Goal: Contribute content: Contribute content

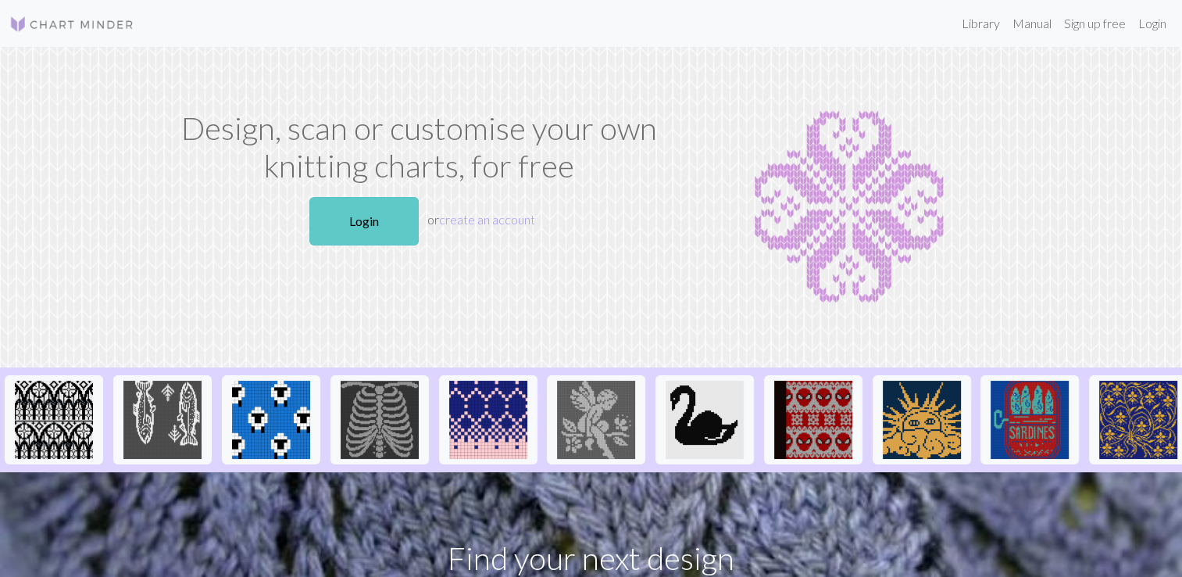
click at [369, 222] on link "Login" at bounding box center [363, 221] width 109 height 48
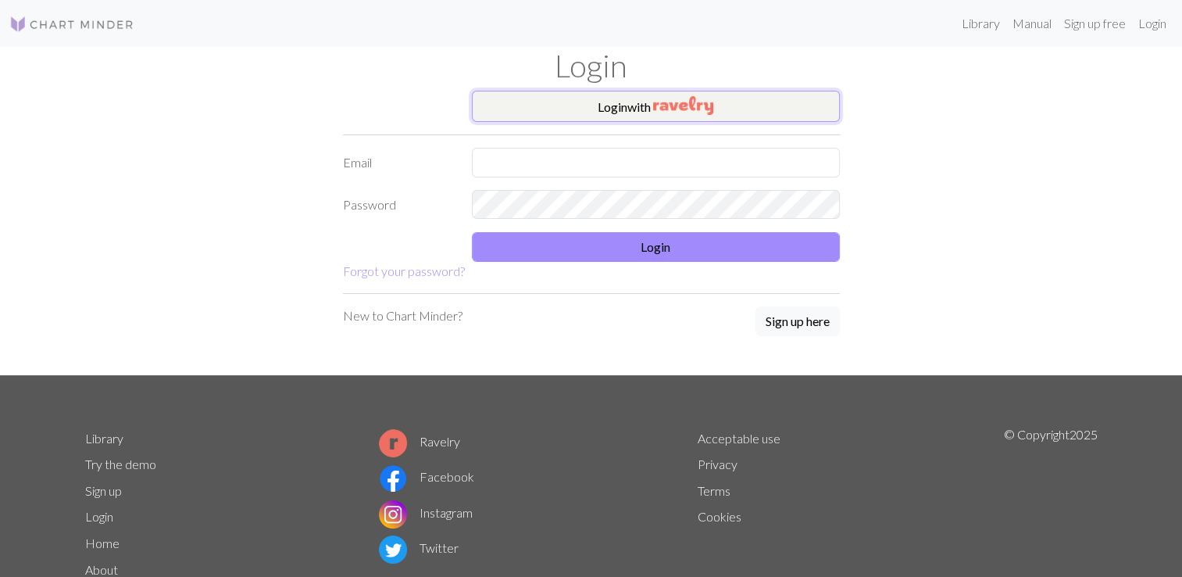
click at [616, 116] on button "Login with" at bounding box center [656, 106] width 368 height 31
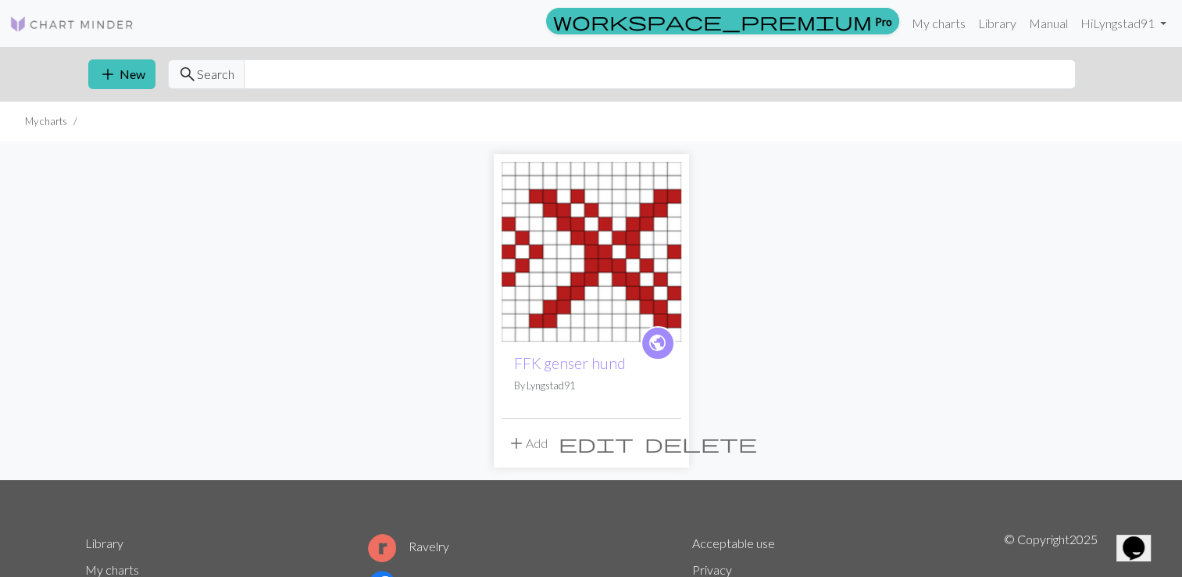
drag, startPoint x: 611, startPoint y: 266, endPoint x: 763, endPoint y: 208, distance: 162.2
click at [763, 208] on div "public FFK genser hund By Lyngstad91 add Add edit delete" at bounding box center [591, 310] width 1031 height 338
click at [634, 441] on span "edit" at bounding box center [596, 443] width 75 height 22
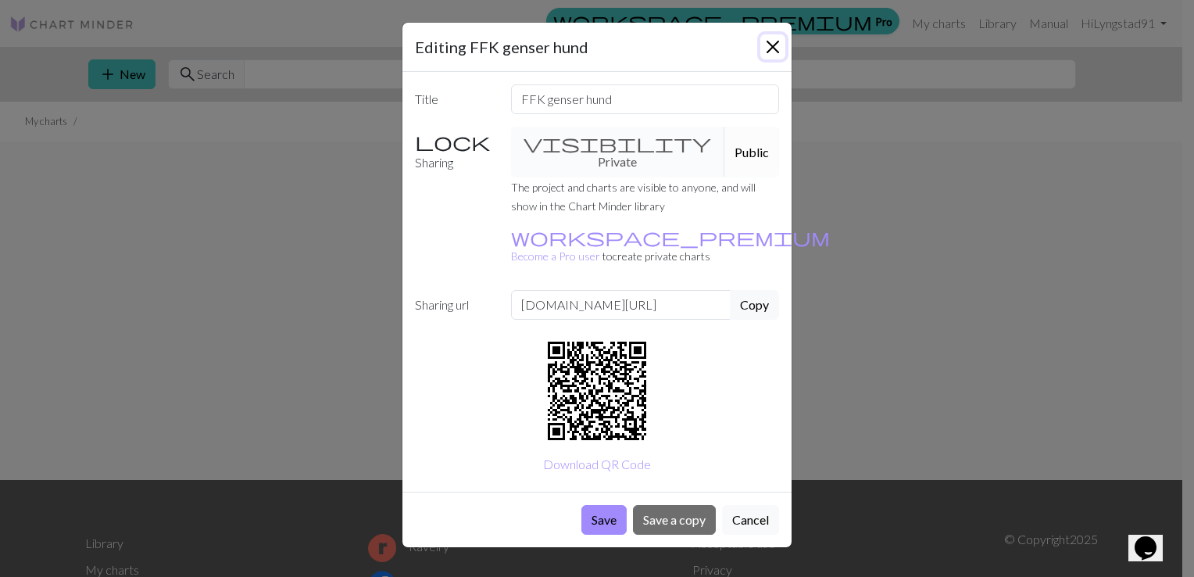
click at [772, 41] on button "Close" at bounding box center [772, 46] width 25 height 25
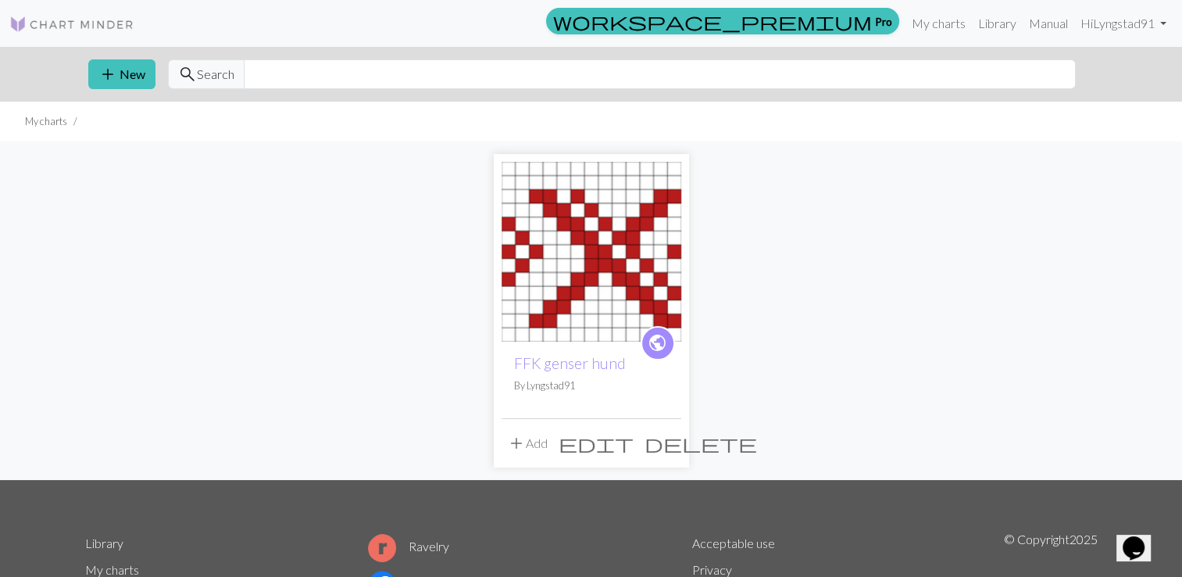
click at [634, 442] on span "edit" at bounding box center [596, 443] width 75 height 22
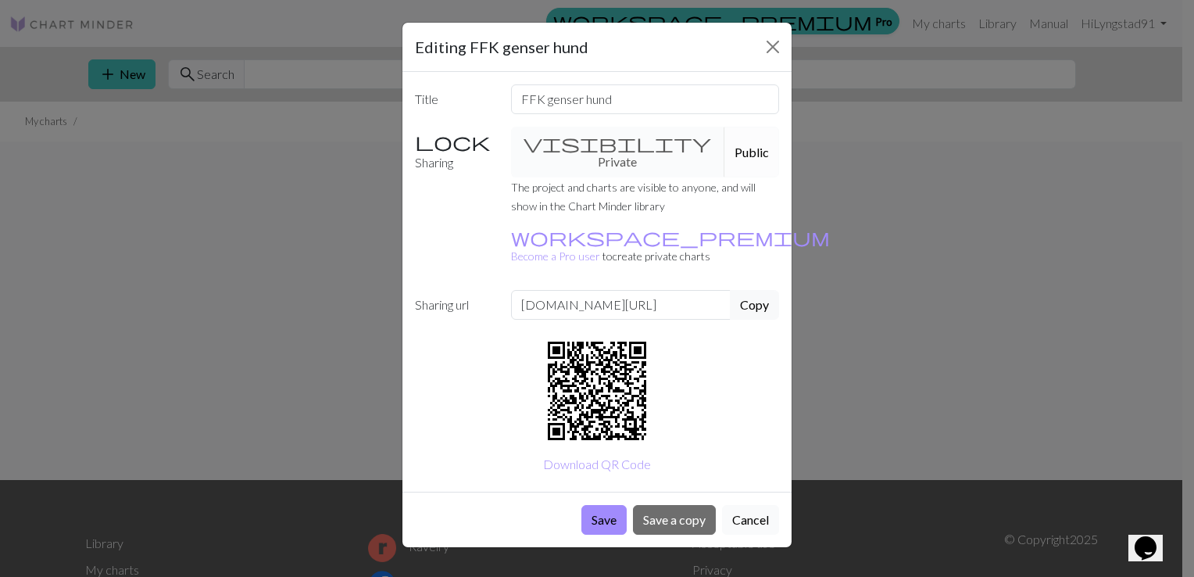
click at [756, 505] on button "Cancel" at bounding box center [750, 520] width 57 height 30
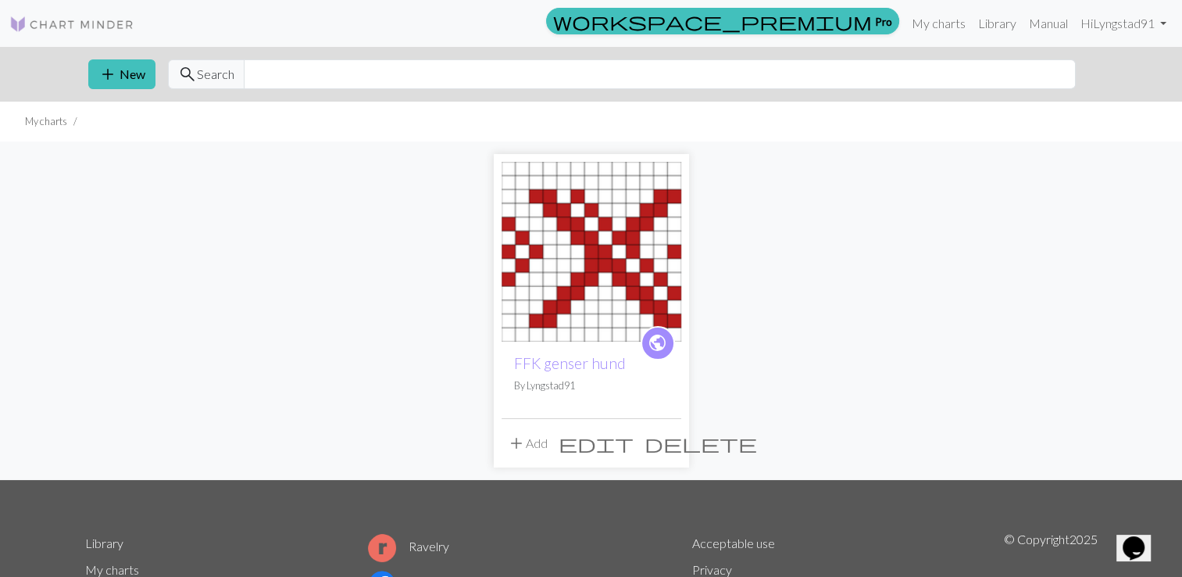
click at [652, 341] on span "public" at bounding box center [658, 343] width 20 height 24
click at [674, 446] on span "delete" at bounding box center [701, 443] width 113 height 22
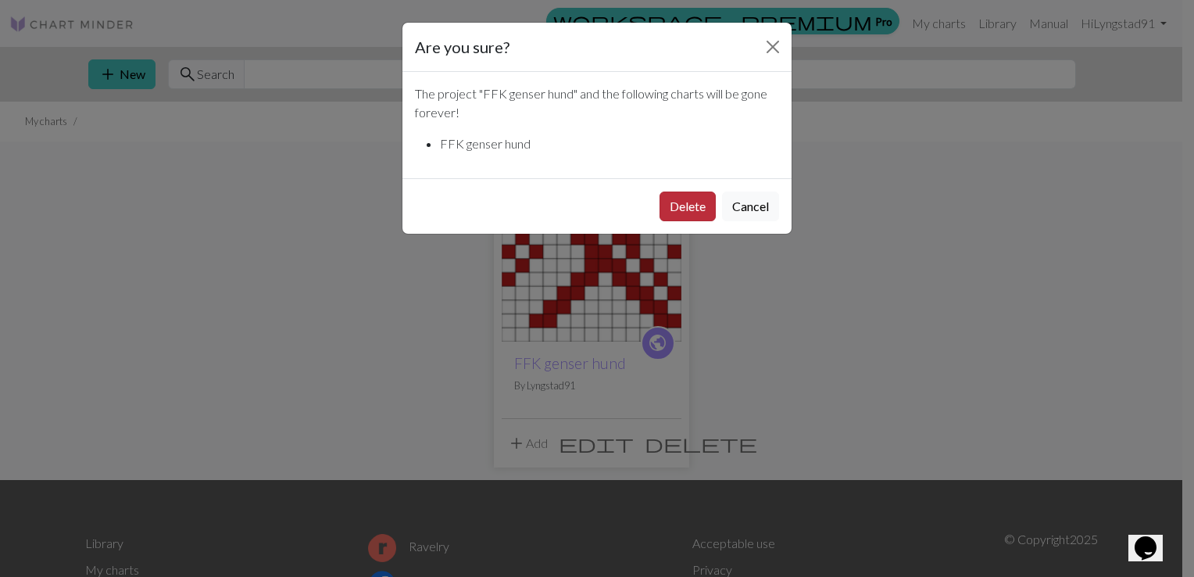
click at [669, 203] on button "Delete" at bounding box center [687, 206] width 56 height 30
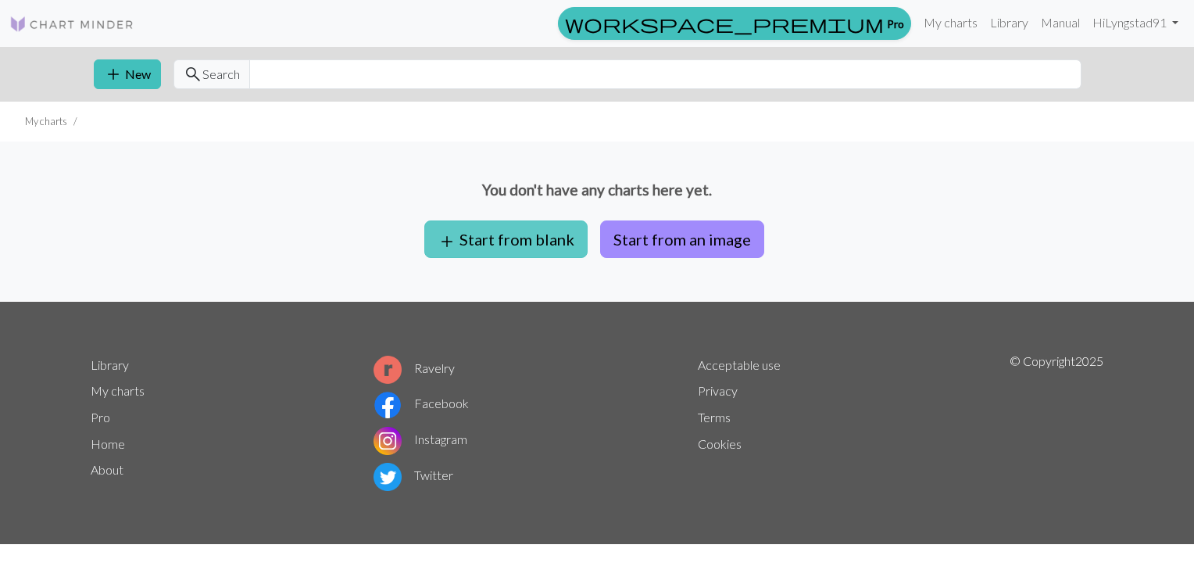
click at [578, 245] on button "add Start from blank" at bounding box center [505, 239] width 163 height 38
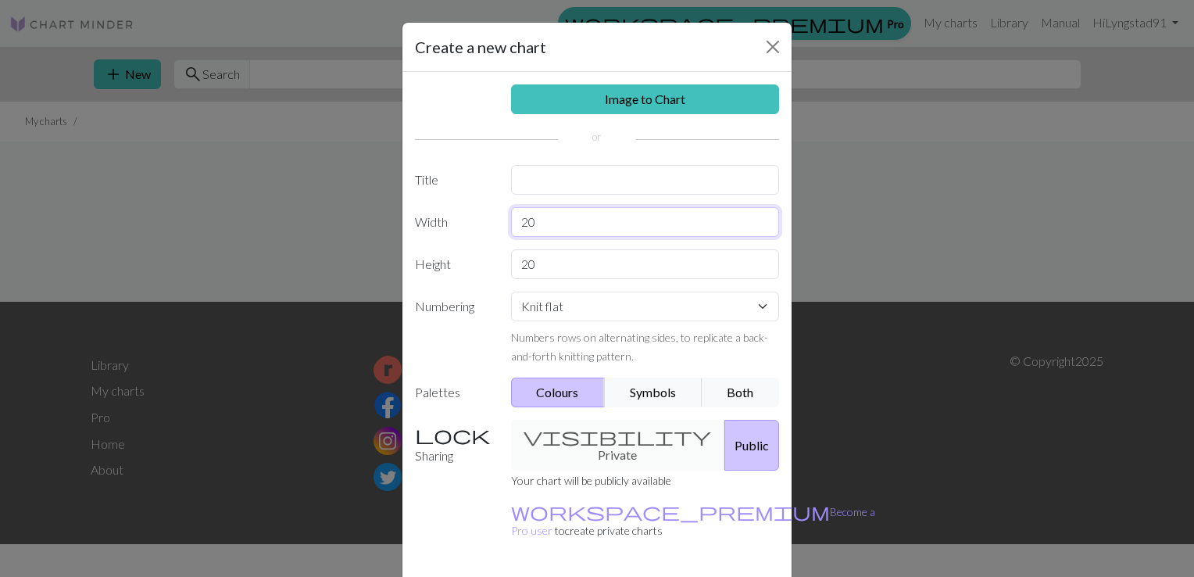
click at [565, 213] on input "20" at bounding box center [645, 222] width 269 height 30
type input "2"
type input "13"
click at [531, 267] on input "20" at bounding box center [645, 264] width 269 height 30
type input "2"
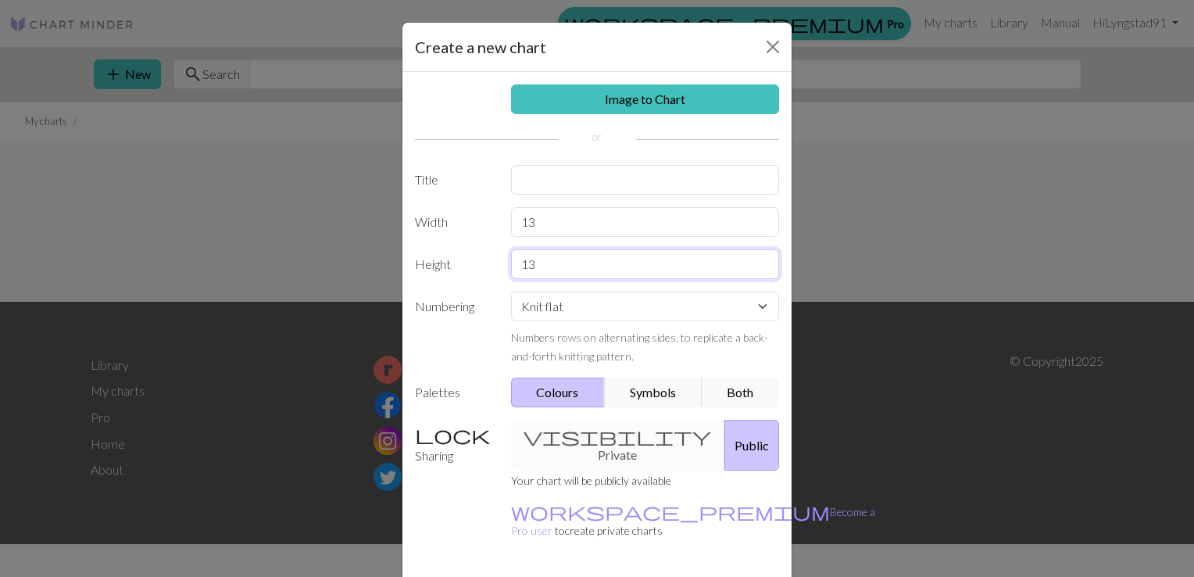
type input "13"
click at [684, 345] on div "Numbers rows on alternating sides, to replicate a back-and-forth knitting patte…" at bounding box center [645, 346] width 269 height 38
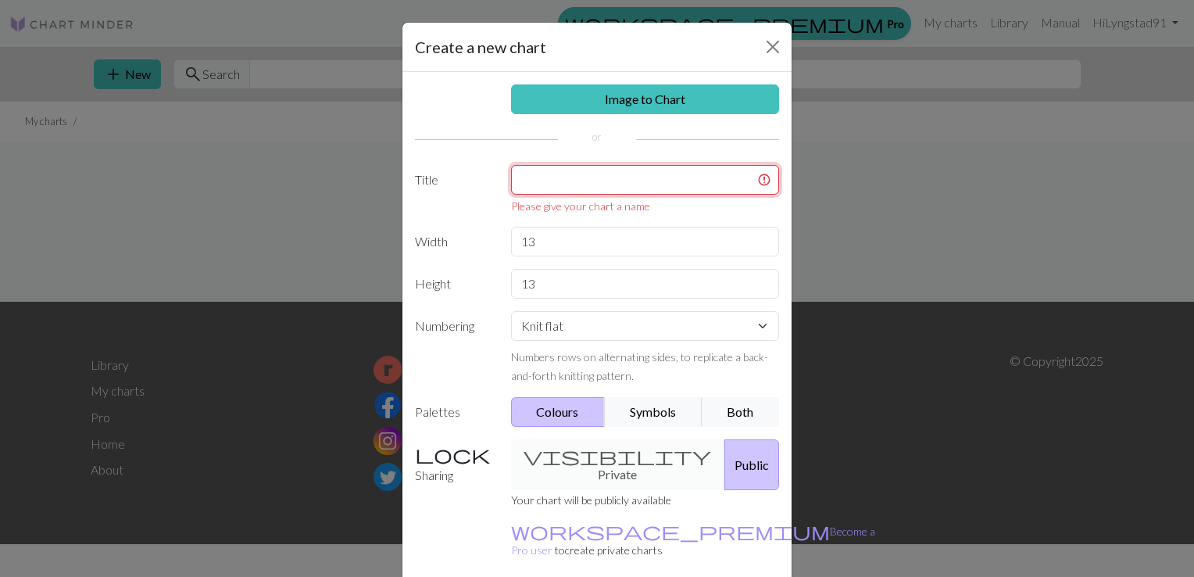
click at [646, 171] on input "text" at bounding box center [645, 180] width 269 height 30
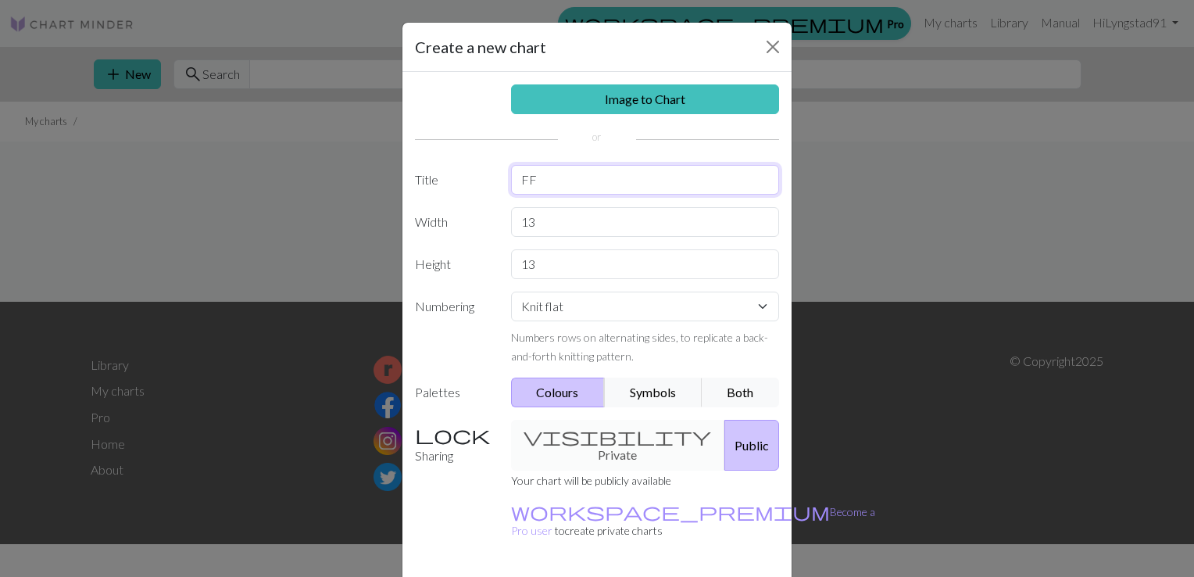
type input "K"
type input "FFK"
drag, startPoint x: 606, startPoint y: 420, endPoint x: 573, endPoint y: 432, distance: 35.6
click at [573, 432] on div "visibility Private Public" at bounding box center [646, 445] width 288 height 51
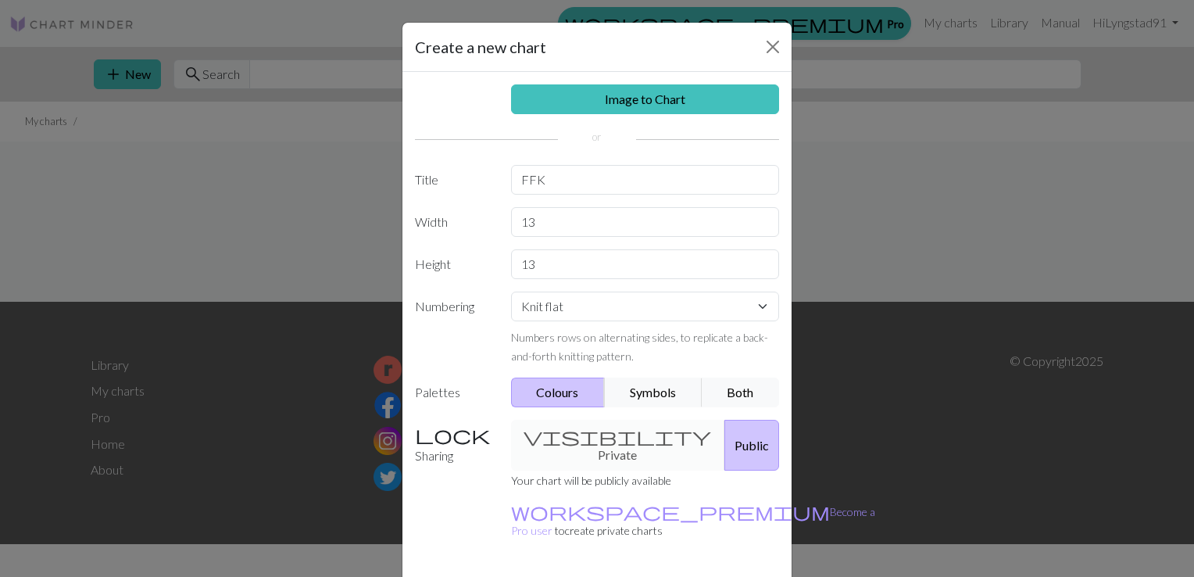
click at [573, 432] on div "visibility Private Public" at bounding box center [646, 445] width 288 height 51
click at [533, 441] on div "visibility Private Public" at bounding box center [646, 445] width 288 height 51
click at [429, 438] on label "Sharing" at bounding box center [454, 445] width 96 height 51
click at [547, 433] on div "visibility Private Public" at bounding box center [646, 445] width 288 height 51
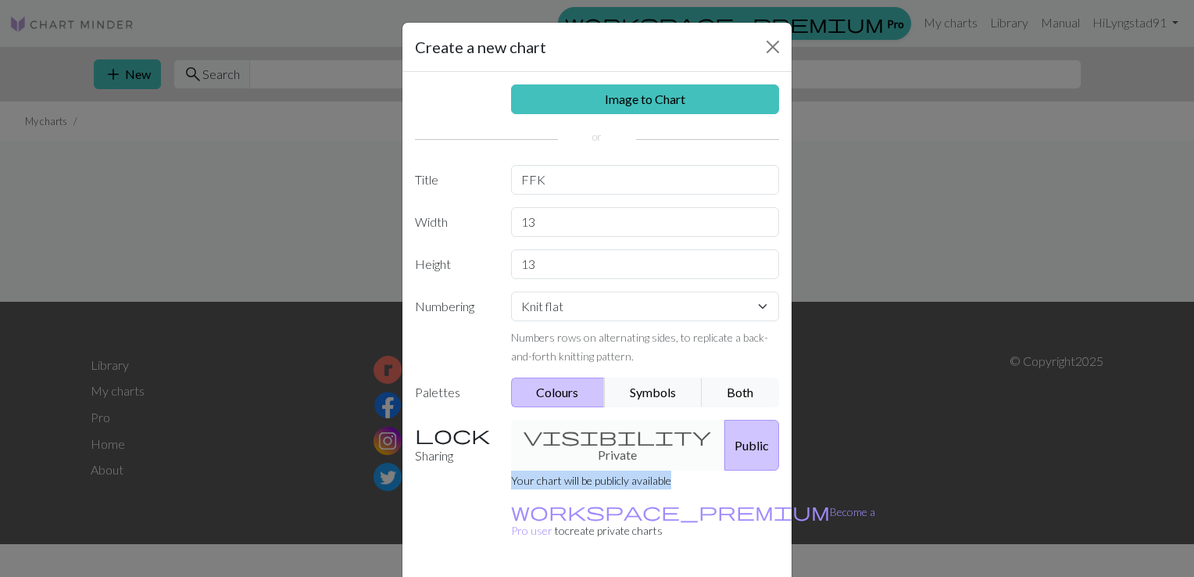
click at [547, 433] on div "visibility Private Public" at bounding box center [646, 445] width 288 height 51
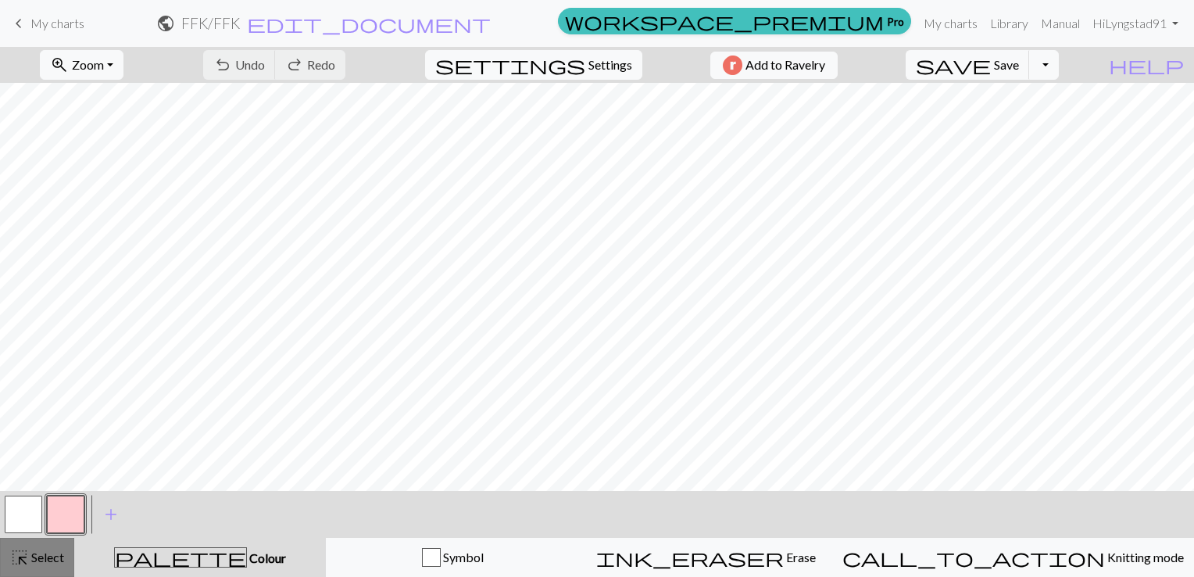
drag, startPoint x: 73, startPoint y: 495, endPoint x: 40, endPoint y: 561, distance: 73.4
click at [40, 561] on span "Select" at bounding box center [46, 556] width 35 height 15
click at [66, 505] on button "button" at bounding box center [66, 514] width 38 height 38
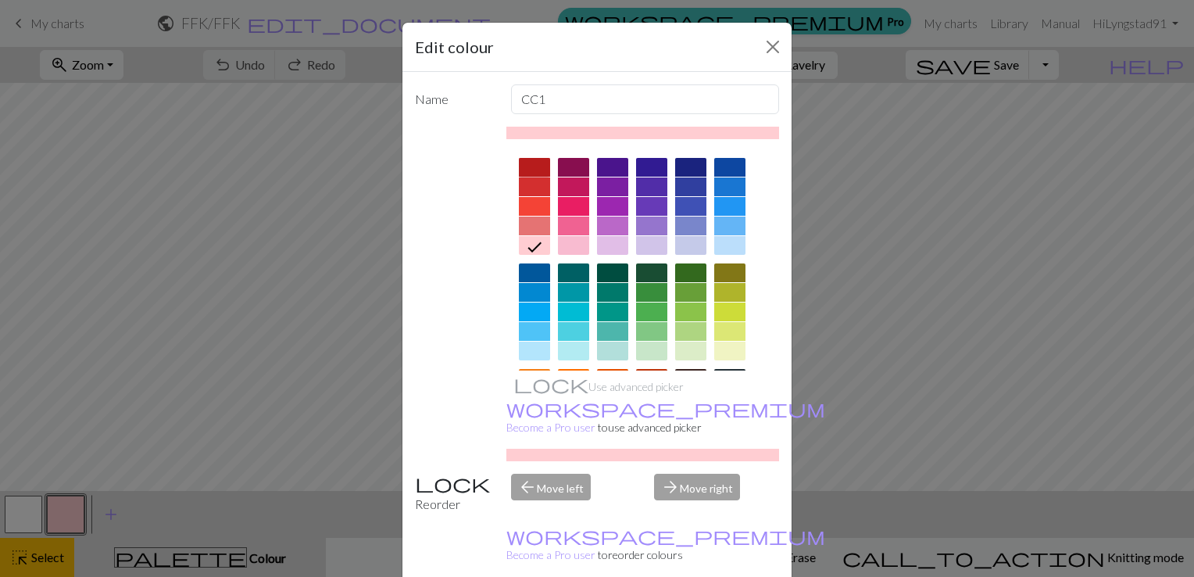
click at [537, 160] on div at bounding box center [534, 167] width 31 height 19
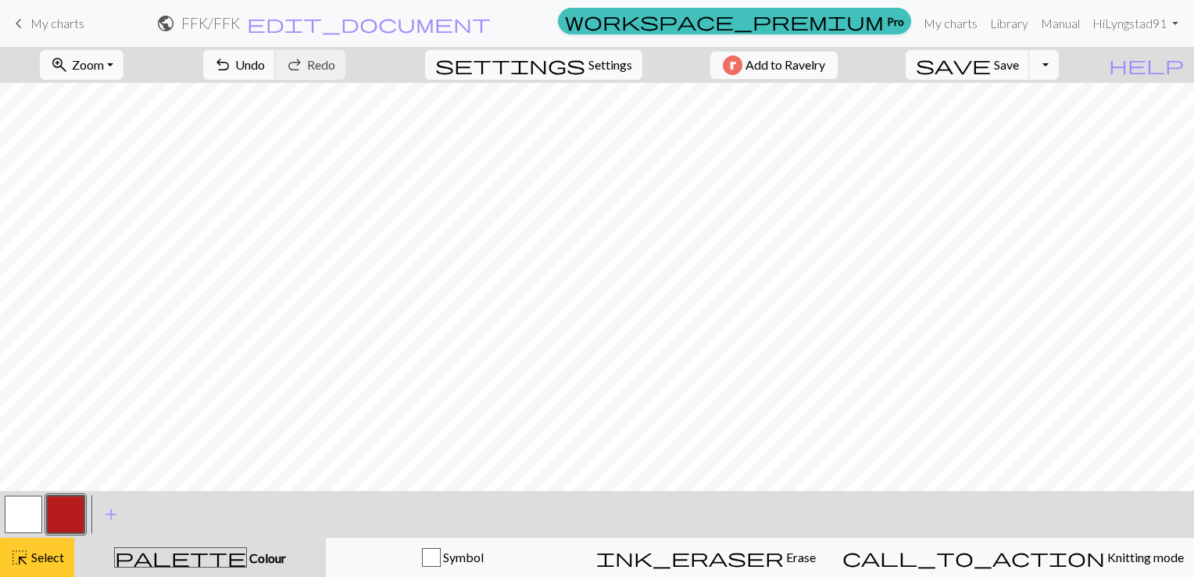
click at [53, 545] on button "highlight_alt Select Select" at bounding box center [37, 557] width 74 height 39
click at [20, 511] on button "button" at bounding box center [24, 514] width 38 height 38
click at [68, 507] on button "button" at bounding box center [66, 514] width 38 height 38
click at [21, 518] on button "button" at bounding box center [24, 514] width 38 height 38
click at [72, 514] on button "button" at bounding box center [66, 514] width 38 height 38
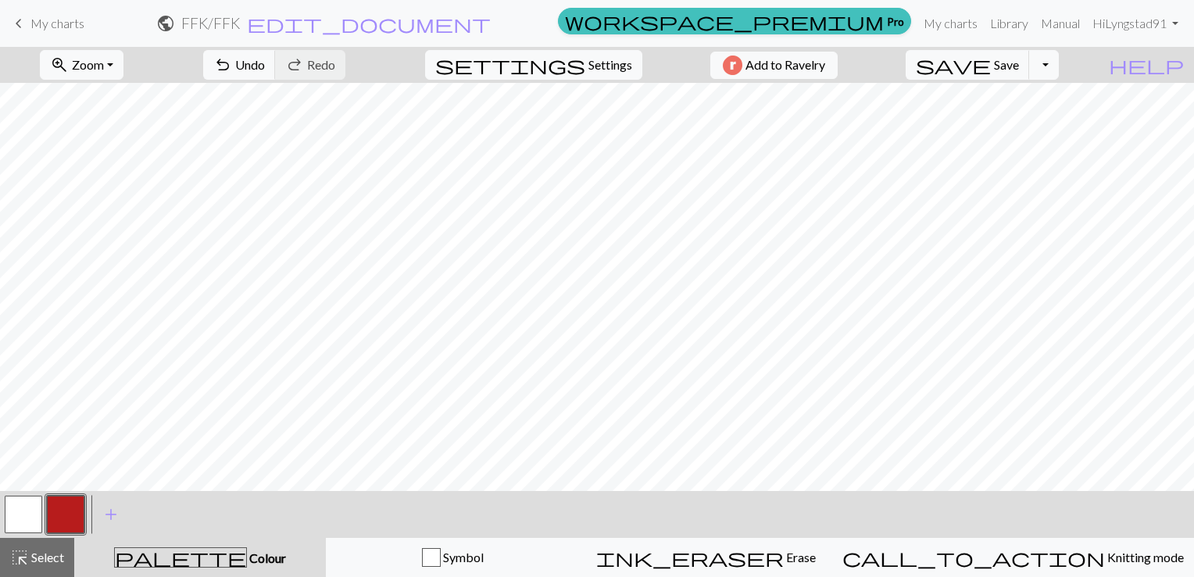
click at [14, 523] on button "button" at bounding box center [24, 514] width 38 height 38
click at [571, 61] on span "settings" at bounding box center [510, 65] width 150 height 22
select select "aran"
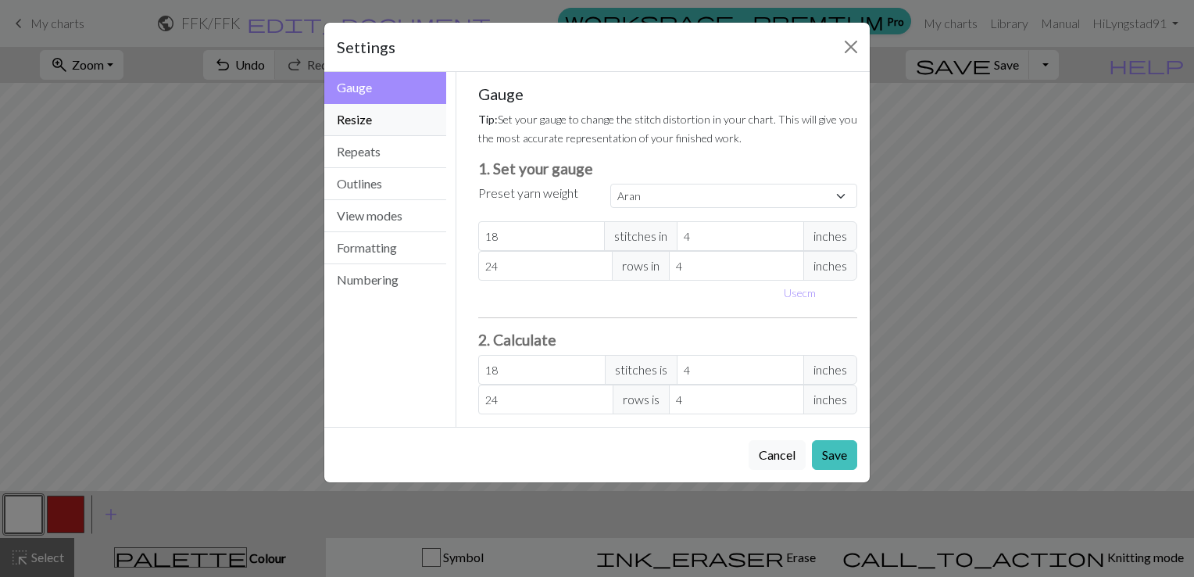
click at [375, 118] on button "Resize" at bounding box center [385, 120] width 122 height 32
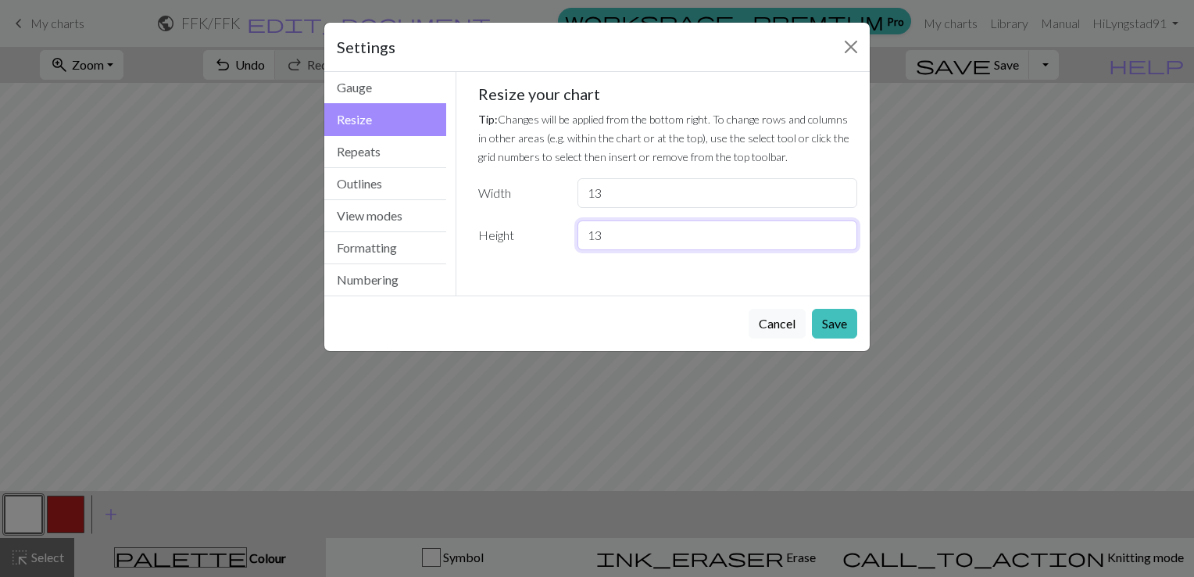
click at [616, 245] on input "13" at bounding box center [717, 235] width 280 height 30
type input "14"
click at [850, 323] on button "Save" at bounding box center [834, 324] width 45 height 30
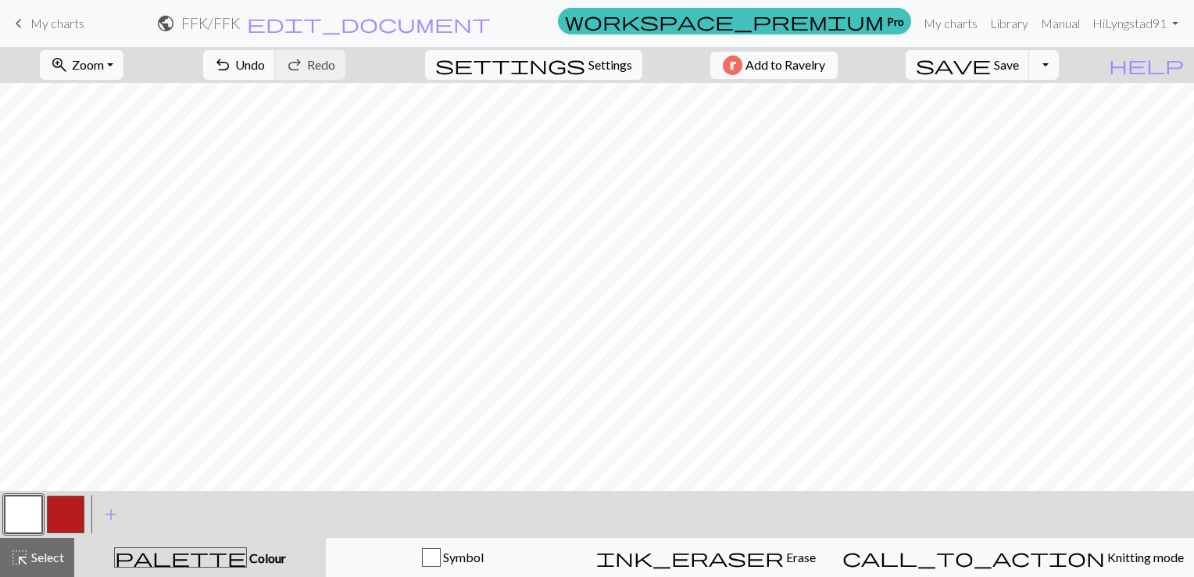
click at [68, 513] on button "button" at bounding box center [66, 514] width 38 height 38
click at [75, 507] on button "button" at bounding box center [66, 514] width 38 height 38
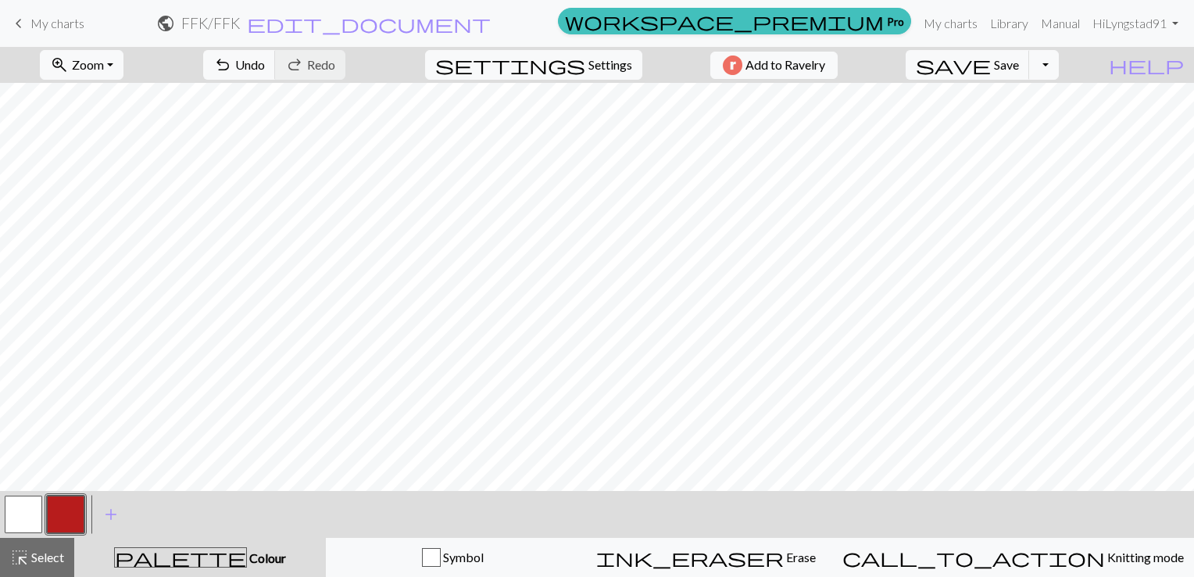
drag, startPoint x: 27, startPoint y: 515, endPoint x: 36, endPoint y: 502, distance: 15.8
click at [30, 509] on button "button" at bounding box center [24, 514] width 38 height 38
click at [111, 516] on span "add" at bounding box center [111, 514] width 19 height 22
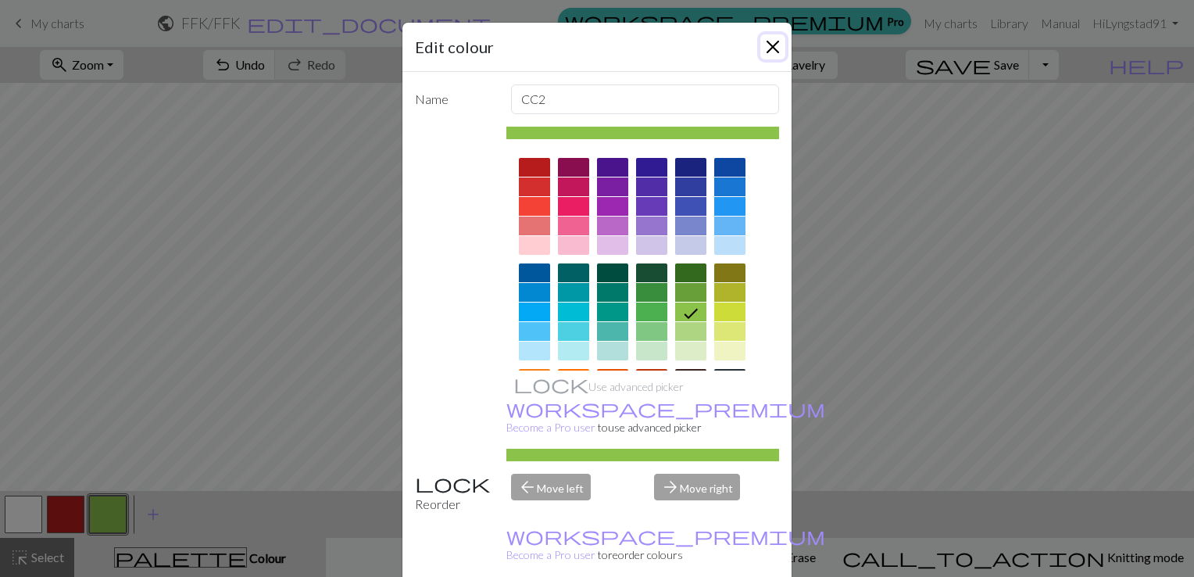
click at [761, 52] on button "Close" at bounding box center [772, 46] width 25 height 25
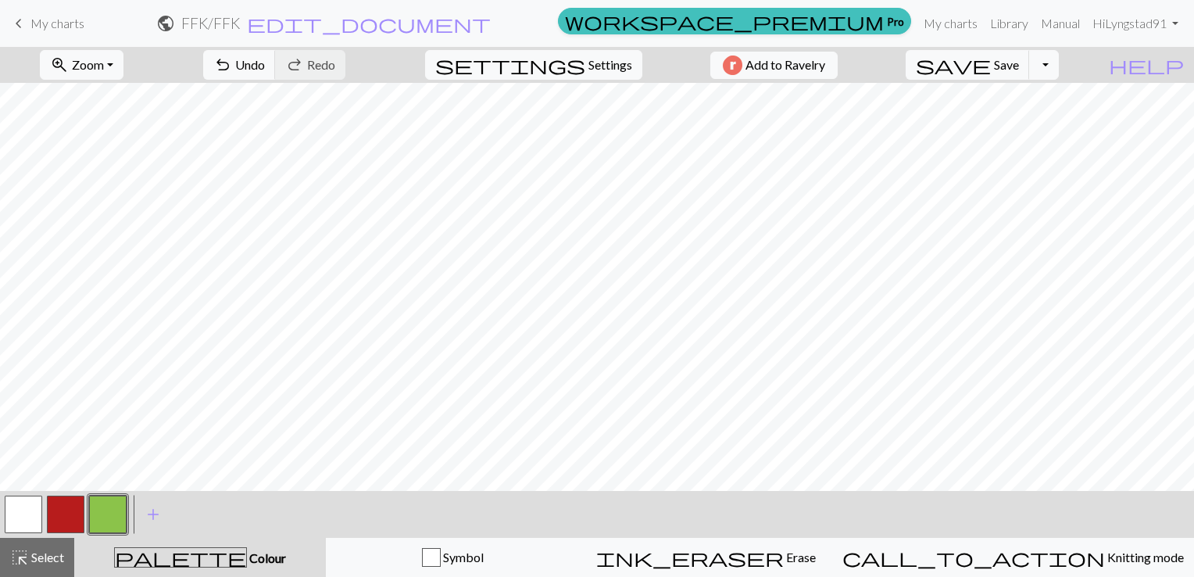
click at [53, 521] on button "button" at bounding box center [66, 514] width 38 height 38
drag, startPoint x: 19, startPoint y: 516, endPoint x: 38, endPoint y: 498, distance: 25.4
click at [31, 505] on button "button" at bounding box center [24, 514] width 38 height 38
click at [66, 523] on button "button" at bounding box center [66, 514] width 38 height 38
click at [34, 517] on button "button" at bounding box center [24, 514] width 38 height 38
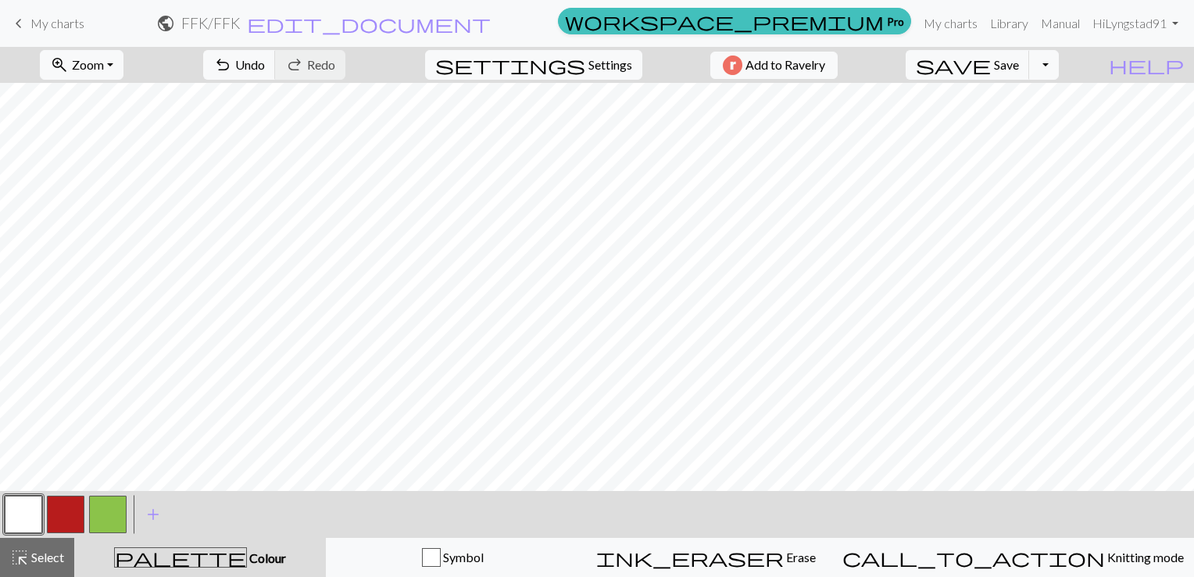
drag, startPoint x: 66, startPoint y: 516, endPoint x: 73, endPoint y: 508, distance: 11.0
click at [69, 513] on button "button" at bounding box center [66, 514] width 38 height 38
drag, startPoint x: 30, startPoint y: 520, endPoint x: 77, endPoint y: 495, distance: 54.2
click at [47, 512] on div at bounding box center [65, 514] width 127 height 42
click at [35, 497] on button "button" at bounding box center [24, 514] width 38 height 38
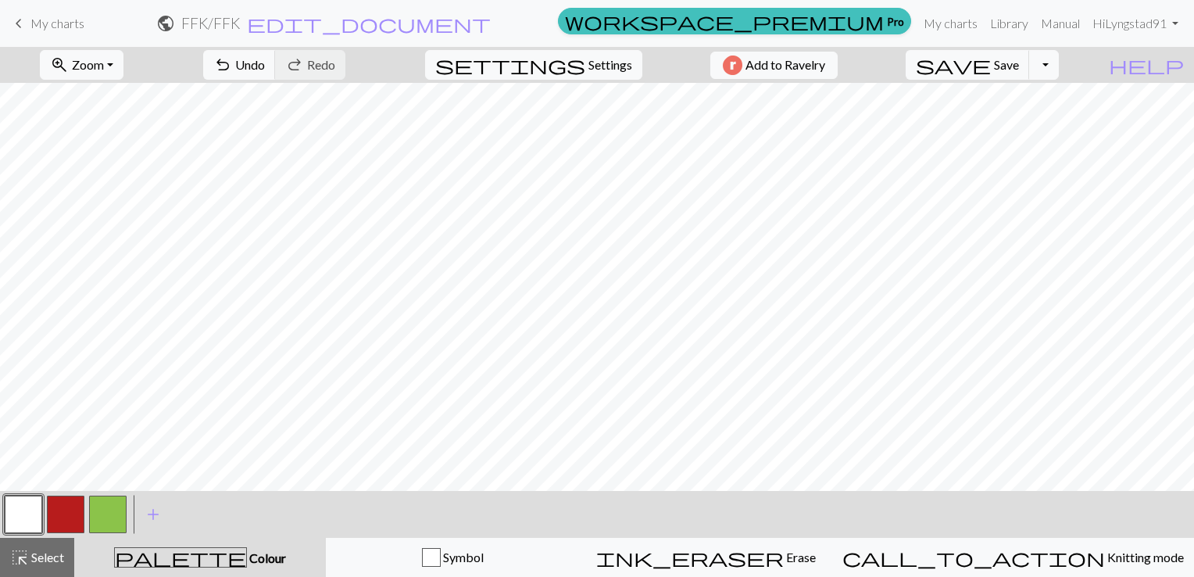
click at [53, 506] on button "button" at bounding box center [66, 514] width 38 height 38
click at [26, 504] on button "button" at bounding box center [24, 514] width 38 height 38
click at [66, 516] on button "button" at bounding box center [66, 514] width 38 height 38
click at [22, 500] on button "button" at bounding box center [24, 514] width 38 height 38
click at [63, 523] on button "button" at bounding box center [66, 514] width 38 height 38
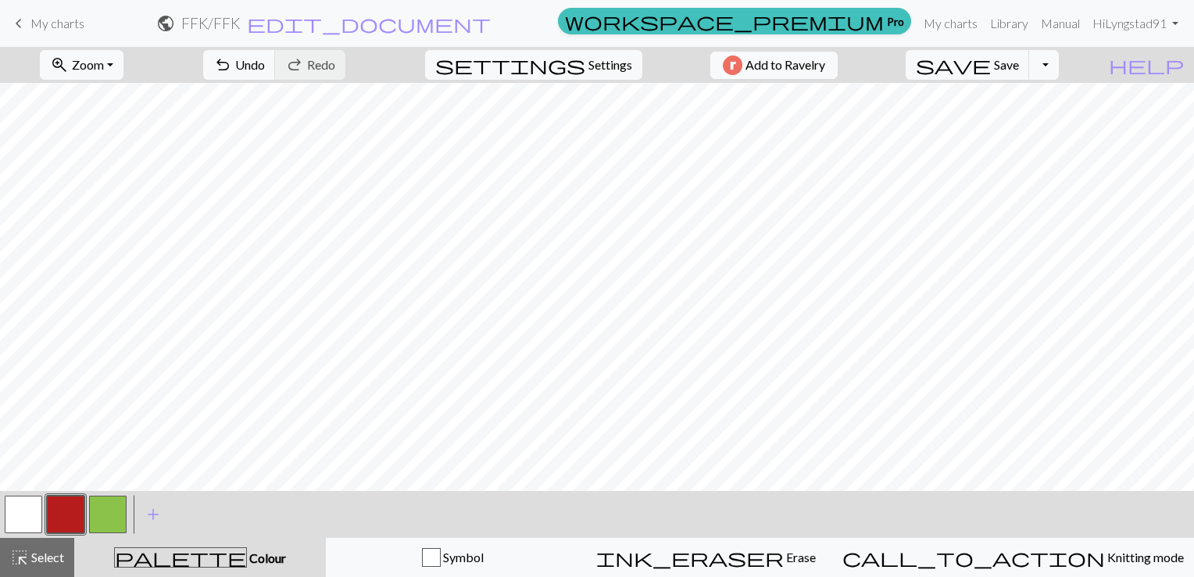
click at [37, 515] on button "button" at bounding box center [24, 514] width 38 height 38
drag, startPoint x: 66, startPoint y: 514, endPoint x: 84, endPoint y: 491, distance: 30.0
click at [68, 511] on button "button" at bounding box center [66, 514] width 38 height 38
click at [20, 508] on button "button" at bounding box center [24, 514] width 38 height 38
drag, startPoint x: 72, startPoint y: 511, endPoint x: 80, endPoint y: 498, distance: 15.4
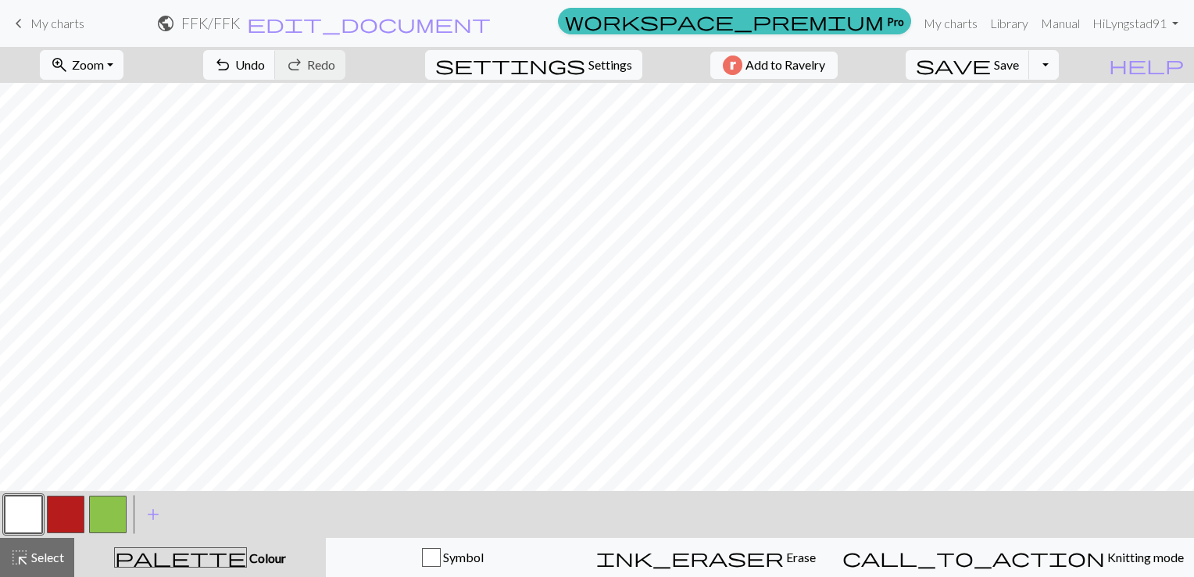
click at [72, 509] on button "button" at bounding box center [66, 514] width 38 height 38
drag, startPoint x: 34, startPoint y: 514, endPoint x: 43, endPoint y: 502, distance: 14.5
click at [35, 511] on button "button" at bounding box center [24, 514] width 38 height 38
click at [61, 518] on button "button" at bounding box center [66, 514] width 38 height 38
drag, startPoint x: 28, startPoint y: 521, endPoint x: 45, endPoint y: 496, distance: 29.9
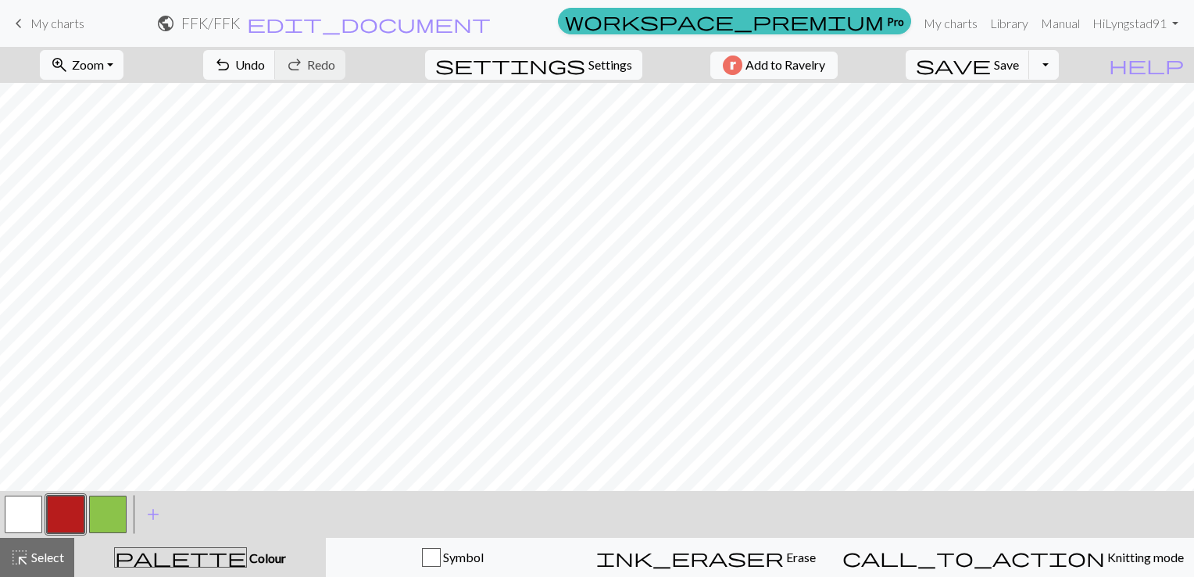
click at [30, 516] on button "button" at bounding box center [24, 514] width 38 height 38
click at [75, 527] on button "button" at bounding box center [66, 514] width 38 height 38
click at [28, 522] on button "button" at bounding box center [24, 514] width 38 height 38
click at [66, 510] on button "button" at bounding box center [66, 514] width 38 height 38
drag, startPoint x: 27, startPoint y: 503, endPoint x: 31, endPoint y: 491, distance: 13.4
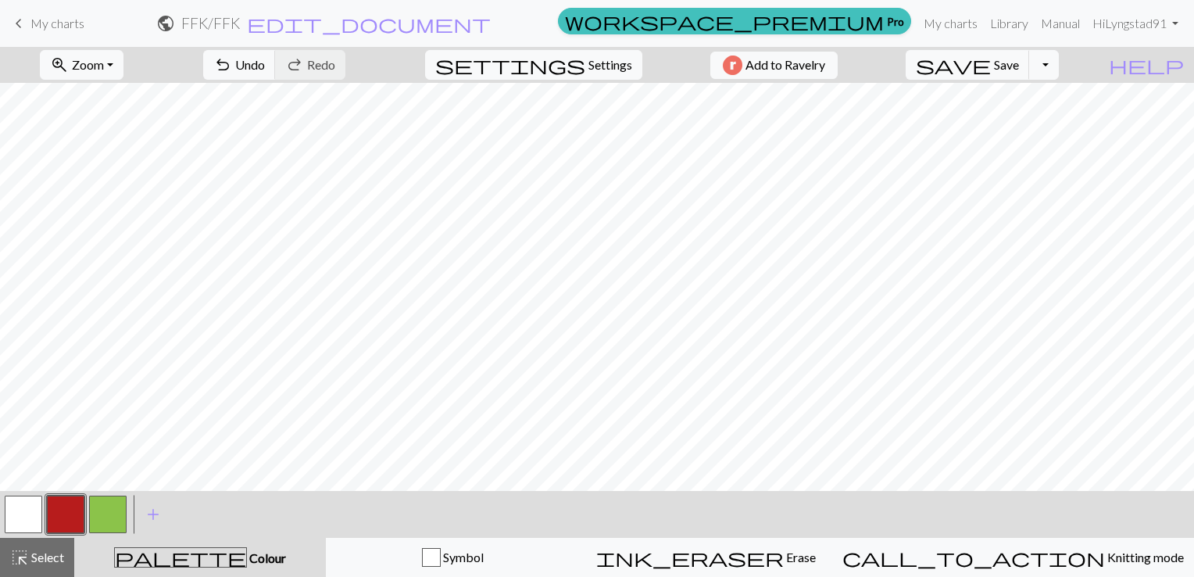
click at [28, 498] on button "button" at bounding box center [24, 514] width 38 height 38
click at [70, 508] on button "button" at bounding box center [66, 514] width 38 height 38
drag, startPoint x: 9, startPoint y: 509, endPoint x: 50, endPoint y: 492, distance: 44.1
click at [13, 507] on button "button" at bounding box center [24, 514] width 38 height 38
click at [53, 511] on button "button" at bounding box center [66, 514] width 38 height 38
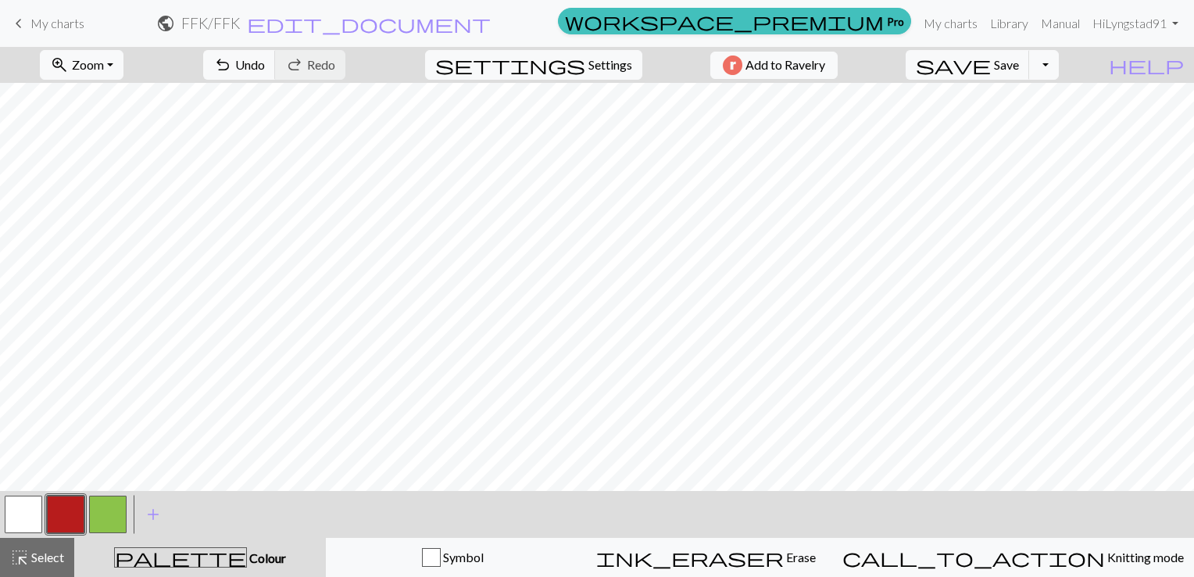
click at [16, 516] on button "button" at bounding box center [24, 514] width 38 height 38
click at [0, 511] on div "< > add Add a colour" at bounding box center [597, 514] width 1194 height 47
click at [27, 521] on button "button" at bounding box center [24, 514] width 38 height 38
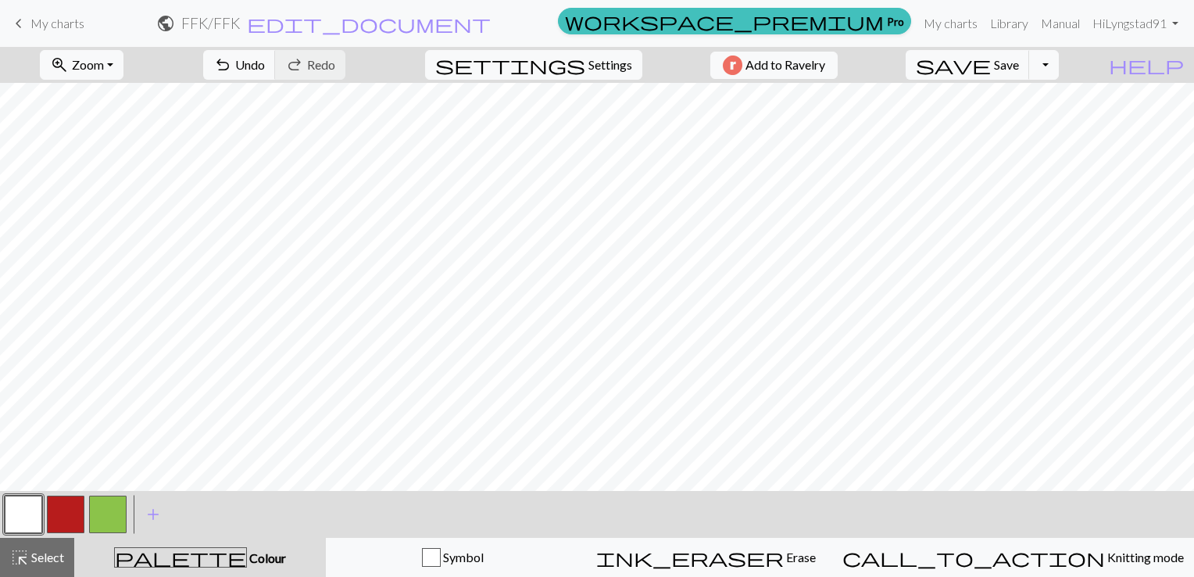
click at [71, 502] on button "button" at bounding box center [66, 514] width 38 height 38
click at [9, 514] on button "button" at bounding box center [24, 514] width 38 height 38
drag, startPoint x: 70, startPoint y: 505, endPoint x: 92, endPoint y: 494, distance: 25.2
click at [70, 505] on button "button" at bounding box center [66, 514] width 38 height 38
click at [19, 502] on button "button" at bounding box center [24, 514] width 38 height 38
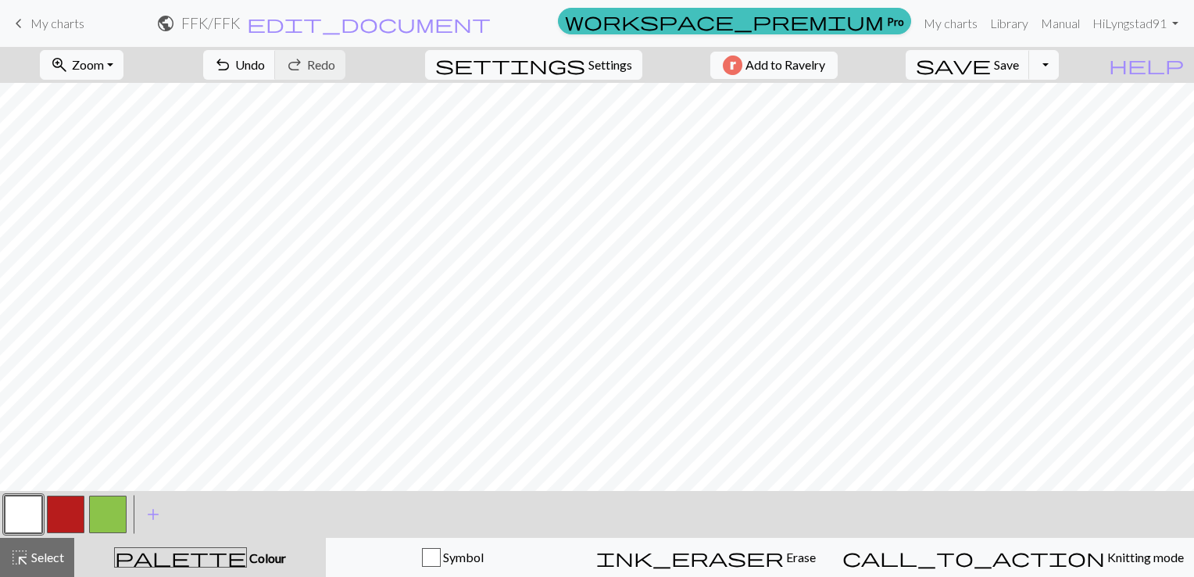
click at [60, 509] on button "button" at bounding box center [66, 514] width 38 height 38
drag, startPoint x: 35, startPoint y: 511, endPoint x: 46, endPoint y: 492, distance: 21.7
click at [35, 510] on button "button" at bounding box center [24, 514] width 38 height 38
click at [78, 502] on button "button" at bounding box center [66, 514] width 38 height 38
drag, startPoint x: 31, startPoint y: 515, endPoint x: 47, endPoint y: 498, distance: 22.7
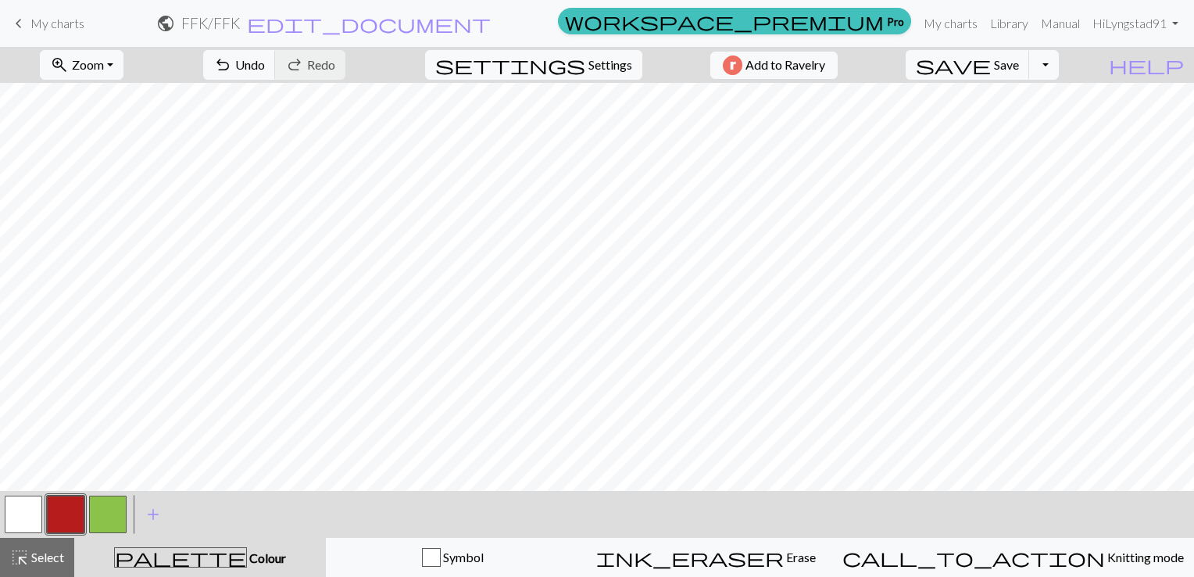
click at [33, 512] on button "button" at bounding box center [24, 514] width 38 height 38
drag, startPoint x: 52, startPoint y: 513, endPoint x: 88, endPoint y: 498, distance: 38.5
click at [53, 513] on button "button" at bounding box center [66, 514] width 38 height 38
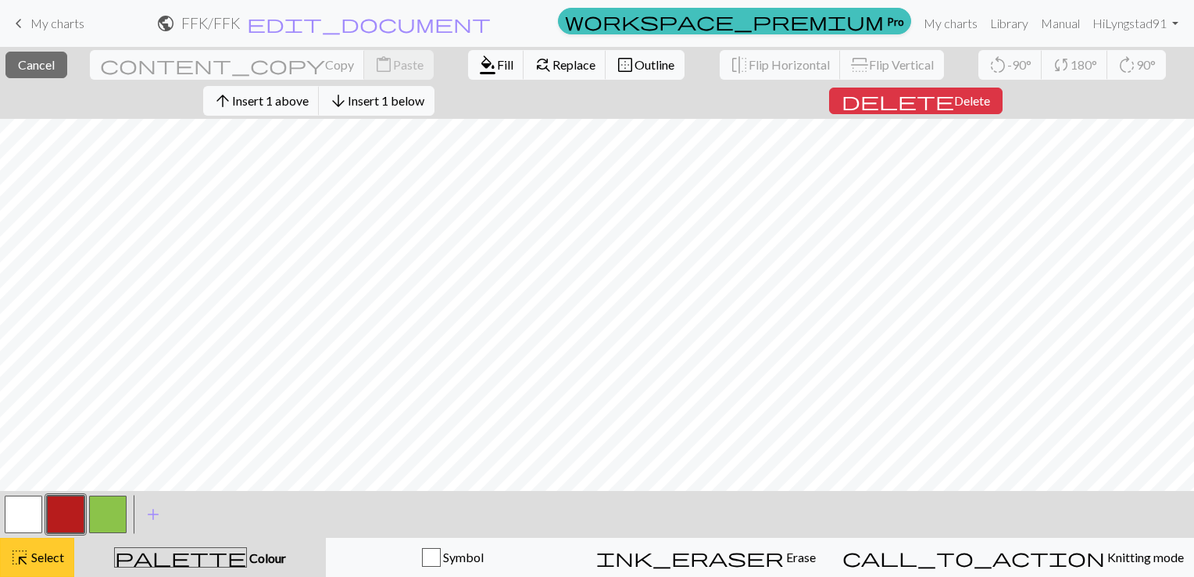
click at [55, 563] on span "Select" at bounding box center [46, 556] width 35 height 15
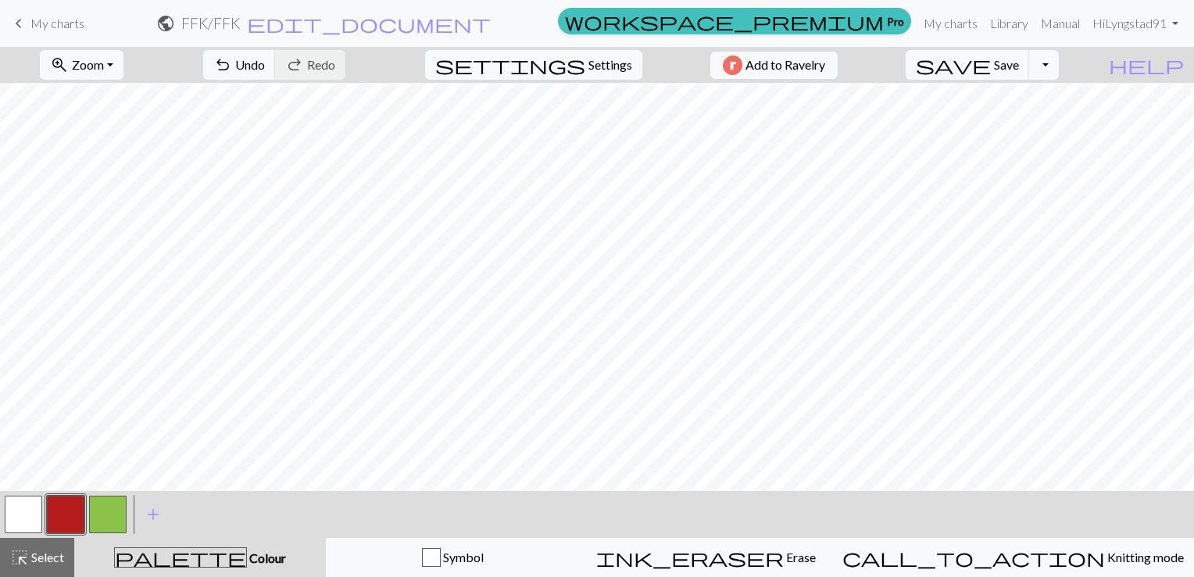
click at [70, 516] on button "button" at bounding box center [66, 514] width 38 height 38
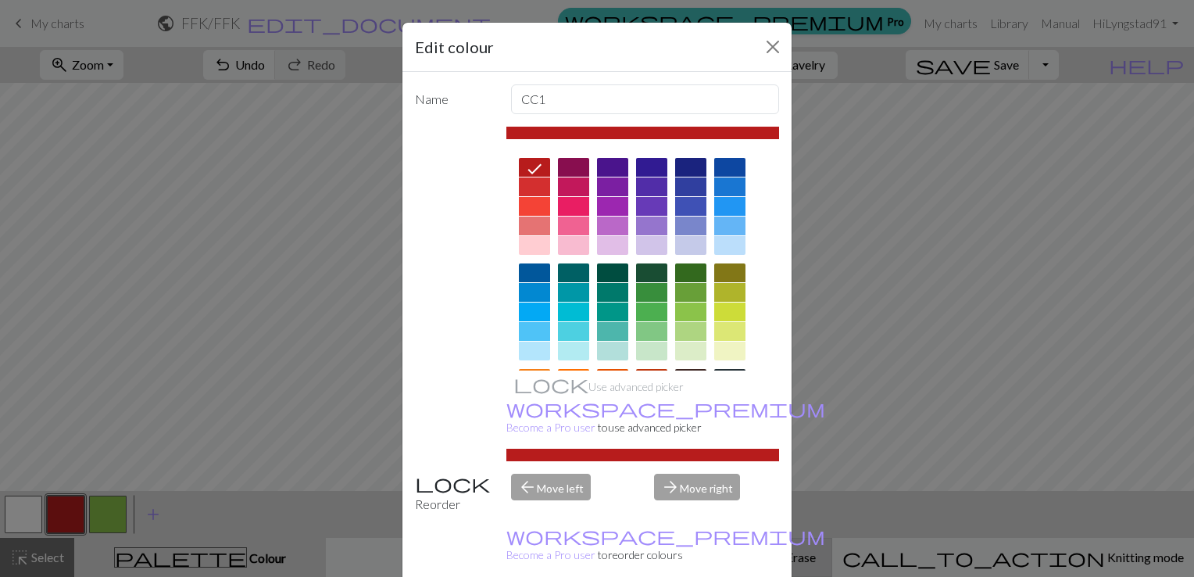
drag, startPoint x: 675, startPoint y: 555, endPoint x: 680, endPoint y: 543, distance: 12.6
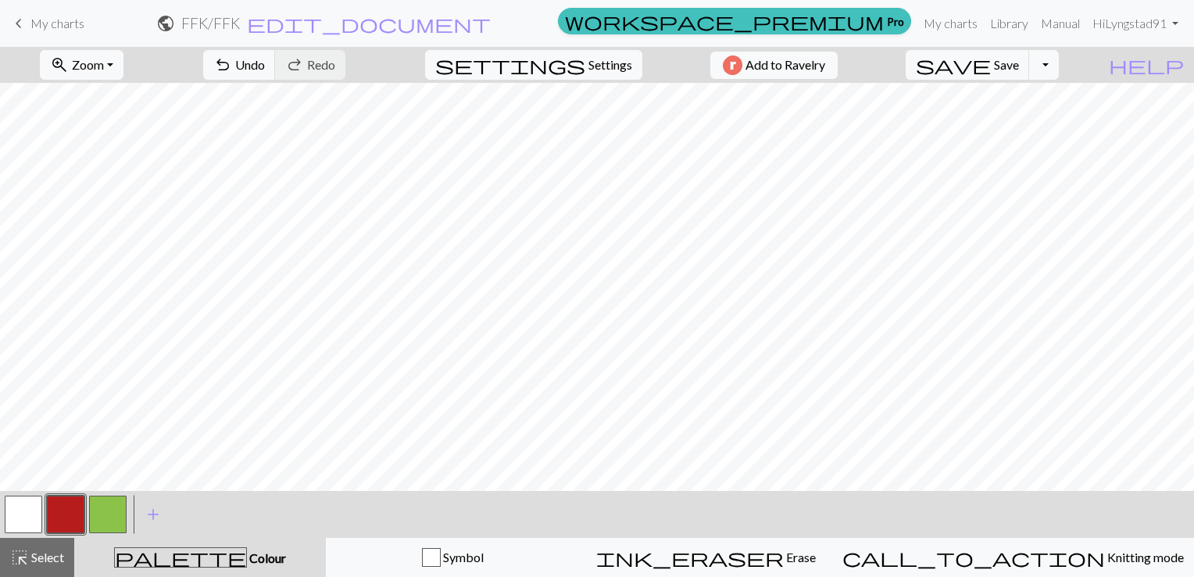
drag, startPoint x: 16, startPoint y: 509, endPoint x: 49, endPoint y: 491, distance: 37.4
click at [19, 508] on button "button" at bounding box center [24, 514] width 38 height 38
drag, startPoint x: 51, startPoint y: 508, endPoint x: 78, endPoint y: 492, distance: 31.5
click at [52, 508] on button "button" at bounding box center [66, 514] width 38 height 38
drag, startPoint x: 28, startPoint y: 512, endPoint x: 44, endPoint y: 492, distance: 25.0
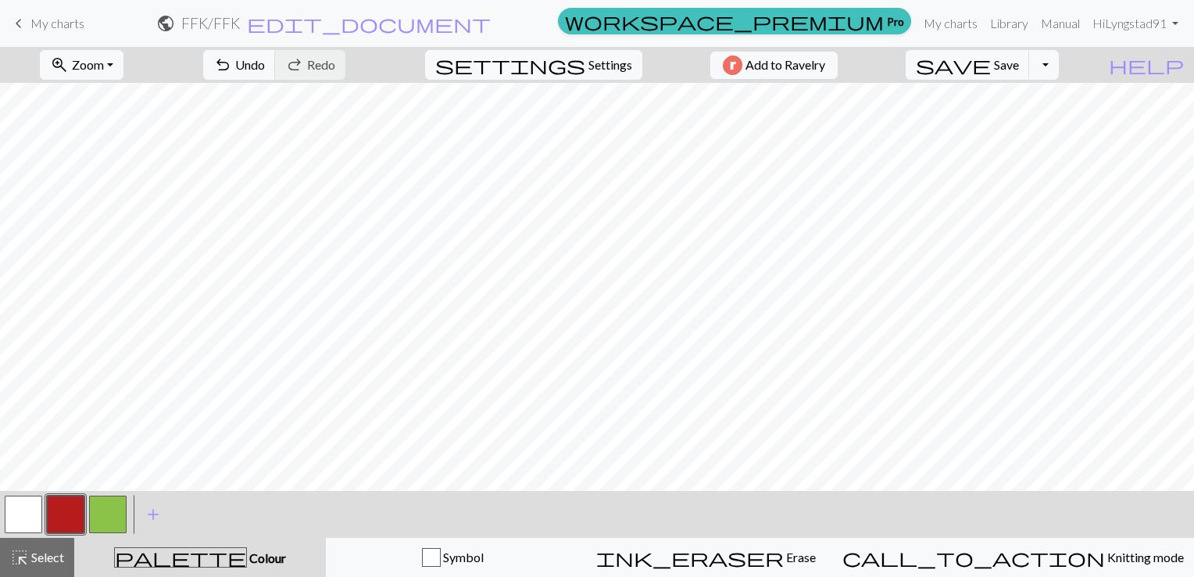
click at [31, 505] on button "button" at bounding box center [24, 514] width 38 height 38
click at [72, 511] on button "button" at bounding box center [66, 514] width 38 height 38
click at [27, 523] on button "button" at bounding box center [24, 514] width 38 height 38
drag, startPoint x: 60, startPoint y: 517, endPoint x: 90, endPoint y: 507, distance: 31.4
click at [63, 514] on button "button" at bounding box center [66, 514] width 38 height 38
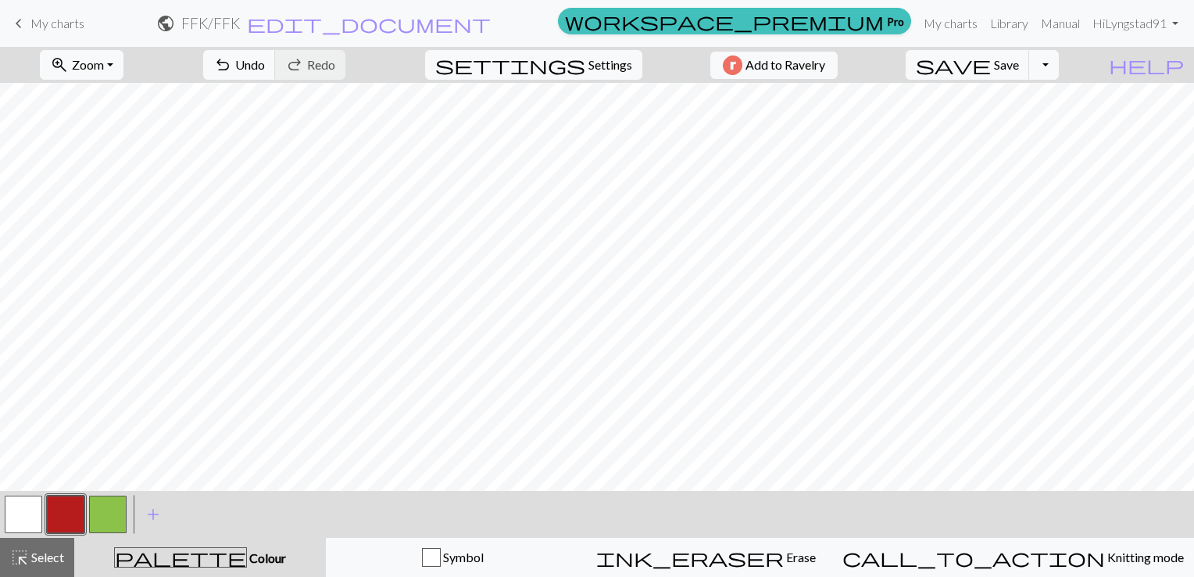
drag, startPoint x: 30, startPoint y: 508, endPoint x: 75, endPoint y: 491, distance: 47.7
click at [34, 507] on button "button" at bounding box center [24, 514] width 38 height 38
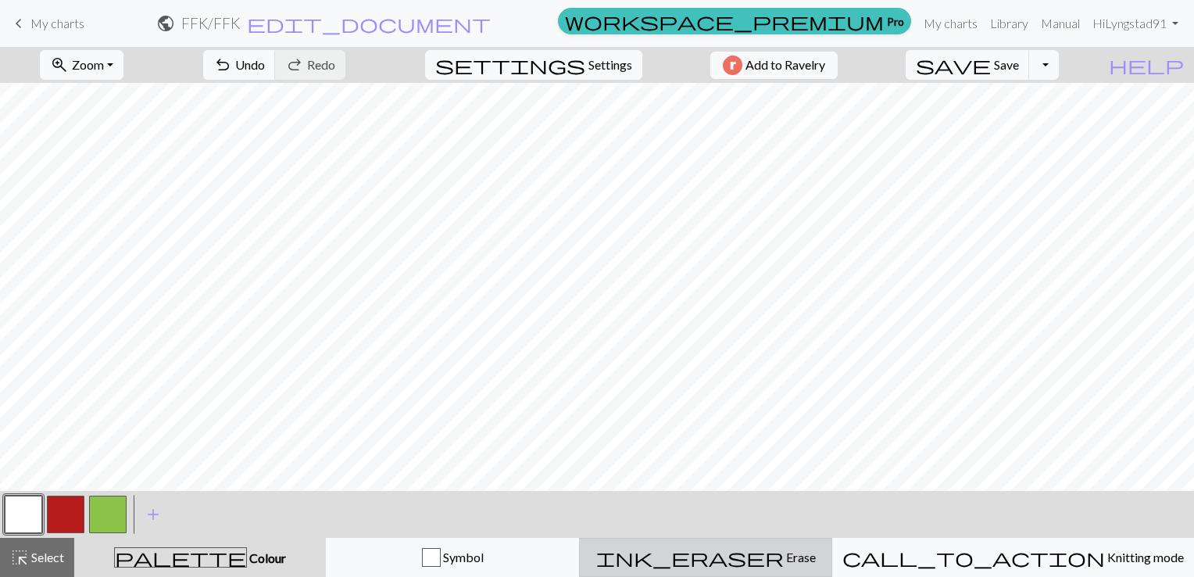
click at [784, 558] on span "Erase" at bounding box center [800, 556] width 32 height 15
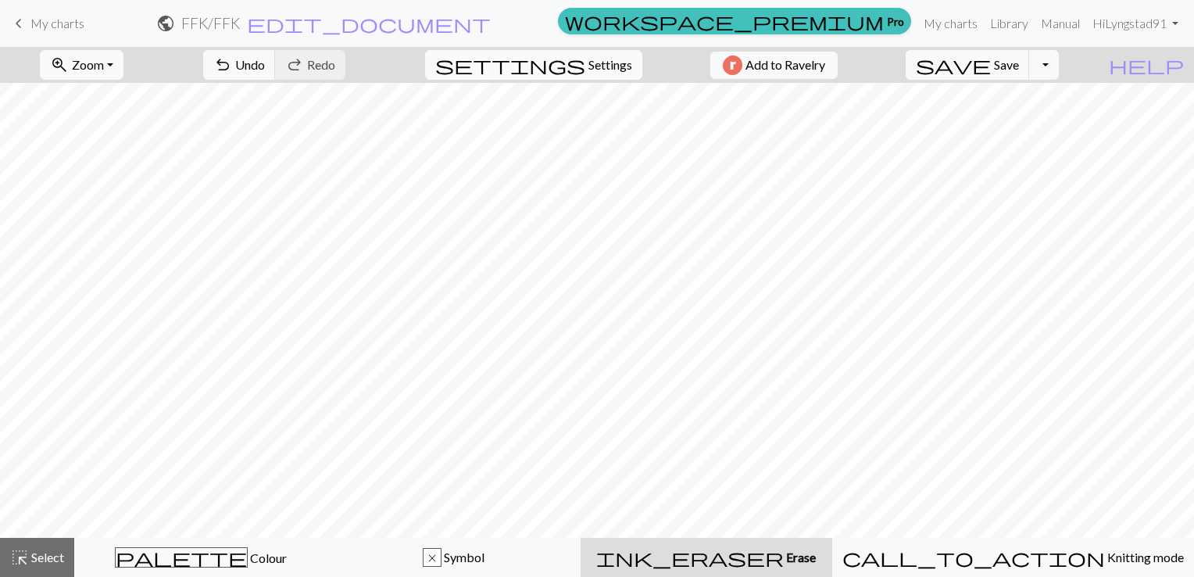
click at [575, 61] on button "settings Settings" at bounding box center [533, 65] width 217 height 30
select select "aran"
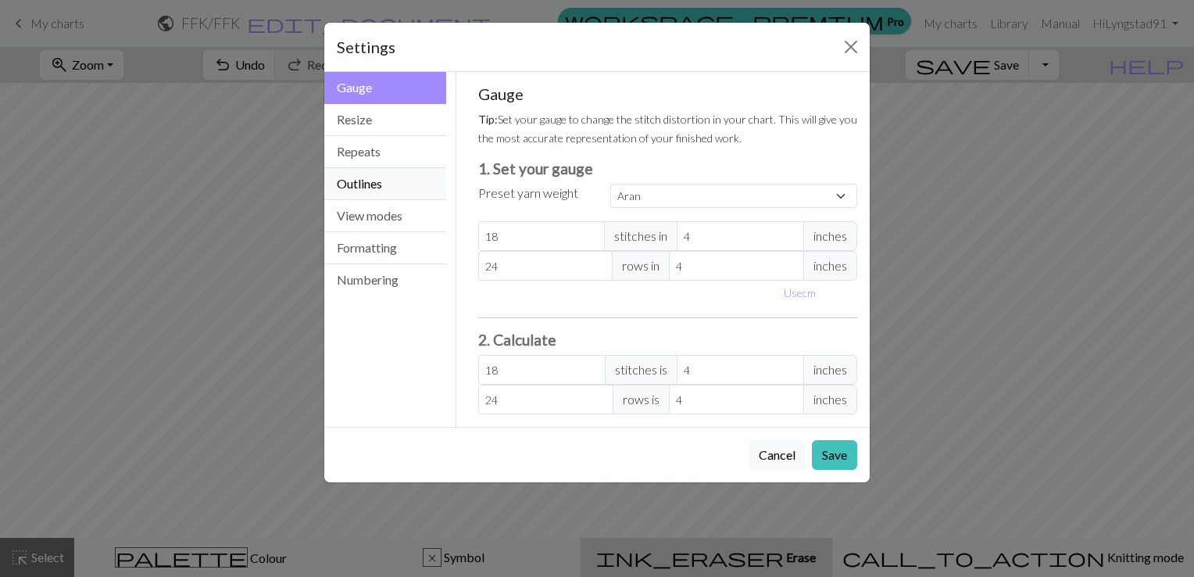
click at [368, 173] on button "Outlines" at bounding box center [385, 184] width 122 height 32
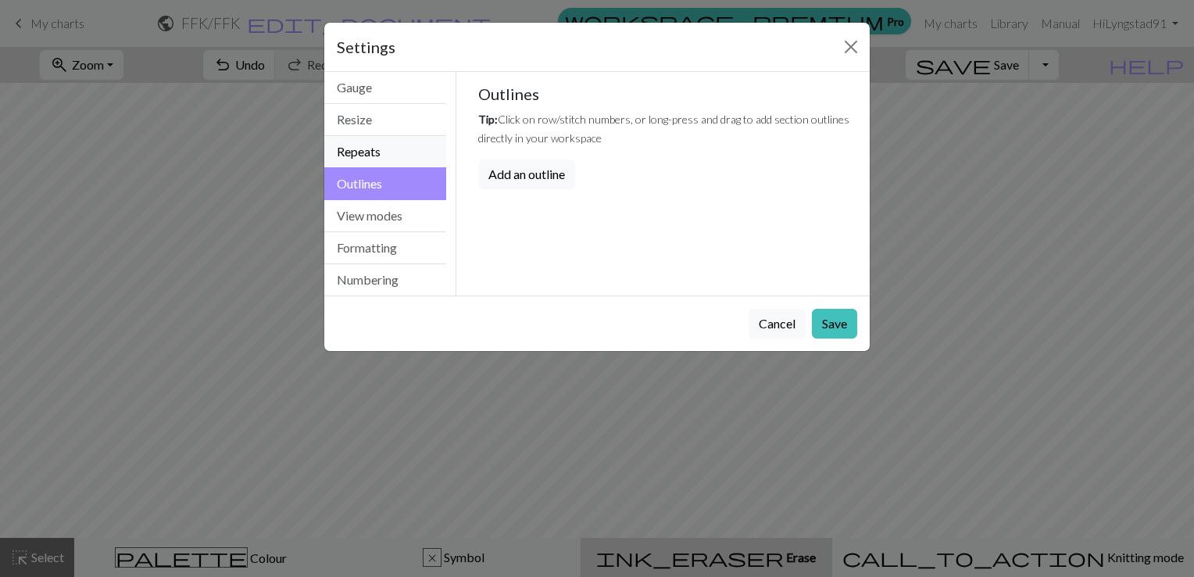
click at [359, 147] on button "Repeats" at bounding box center [385, 152] width 122 height 32
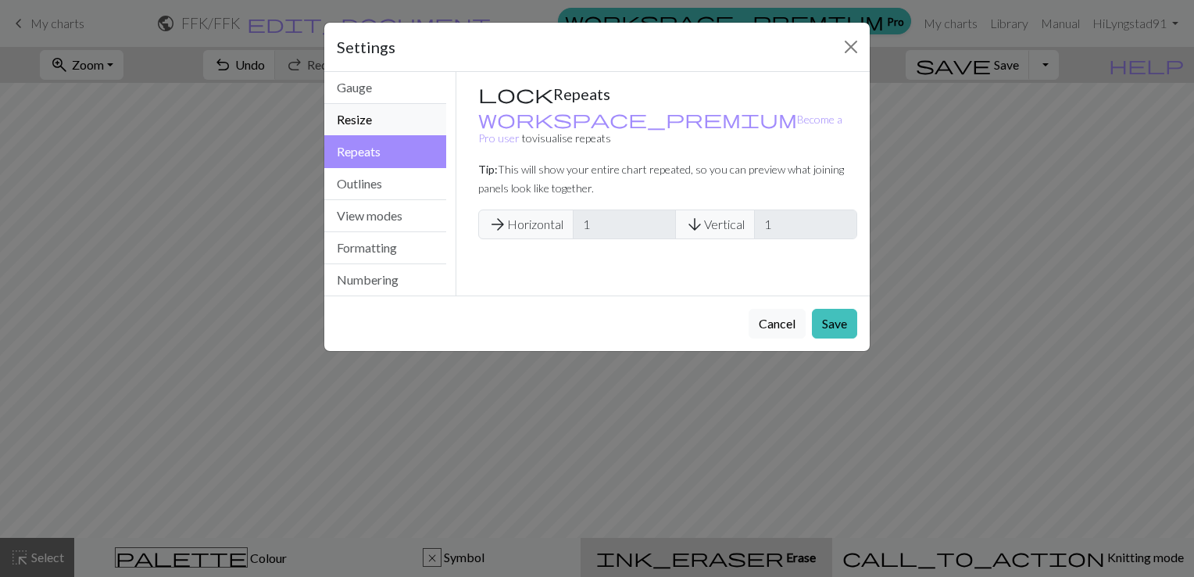
click at [377, 117] on button "Resize" at bounding box center [385, 120] width 122 height 32
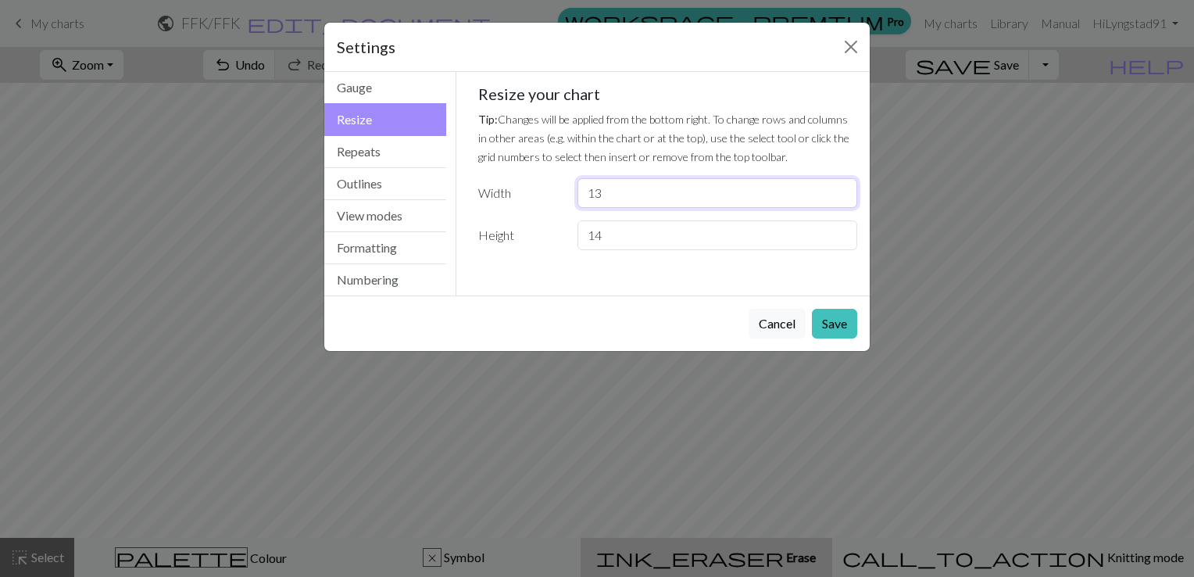
click at [738, 202] on input "13" at bounding box center [717, 193] width 280 height 30
drag, startPoint x: 684, startPoint y: 186, endPoint x: 548, endPoint y: 188, distance: 136.8
click at [549, 188] on div "Width 13" at bounding box center [668, 193] width 398 height 30
type input "12"
click at [604, 236] on input "14" at bounding box center [717, 235] width 280 height 30
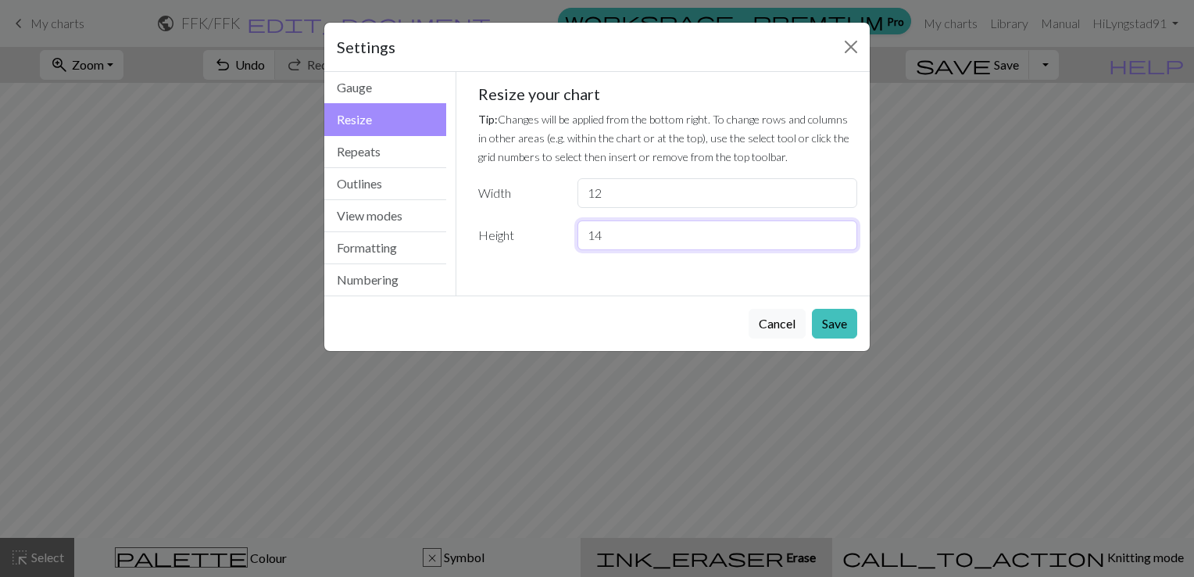
type input "1"
type input "8"
click at [830, 320] on button "Save" at bounding box center [834, 324] width 45 height 30
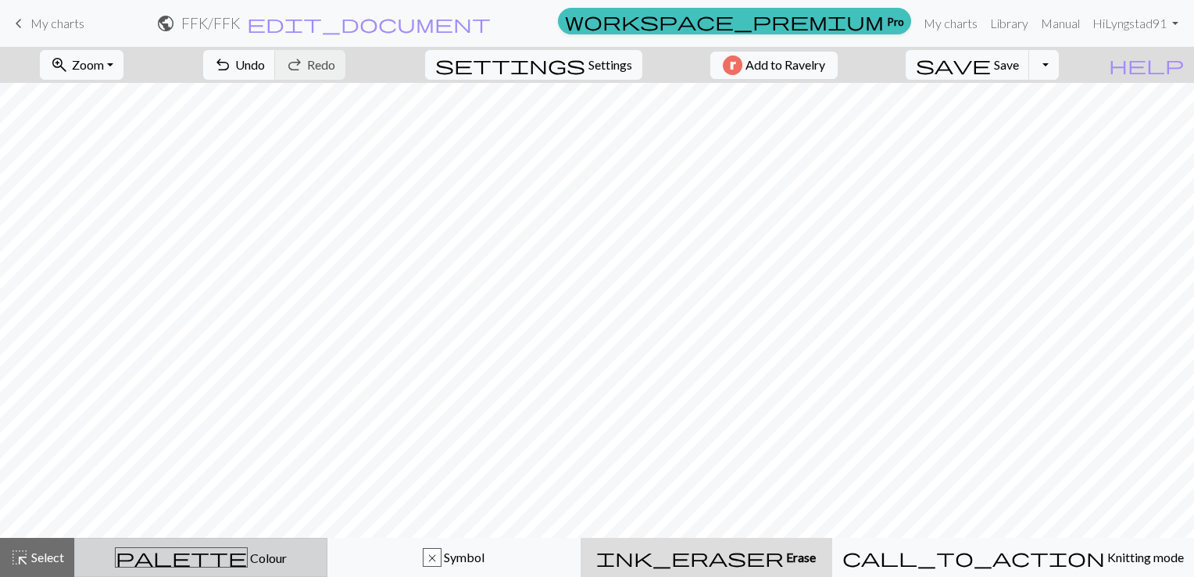
click at [256, 553] on div "palette Colour Colour" at bounding box center [200, 557] width 233 height 20
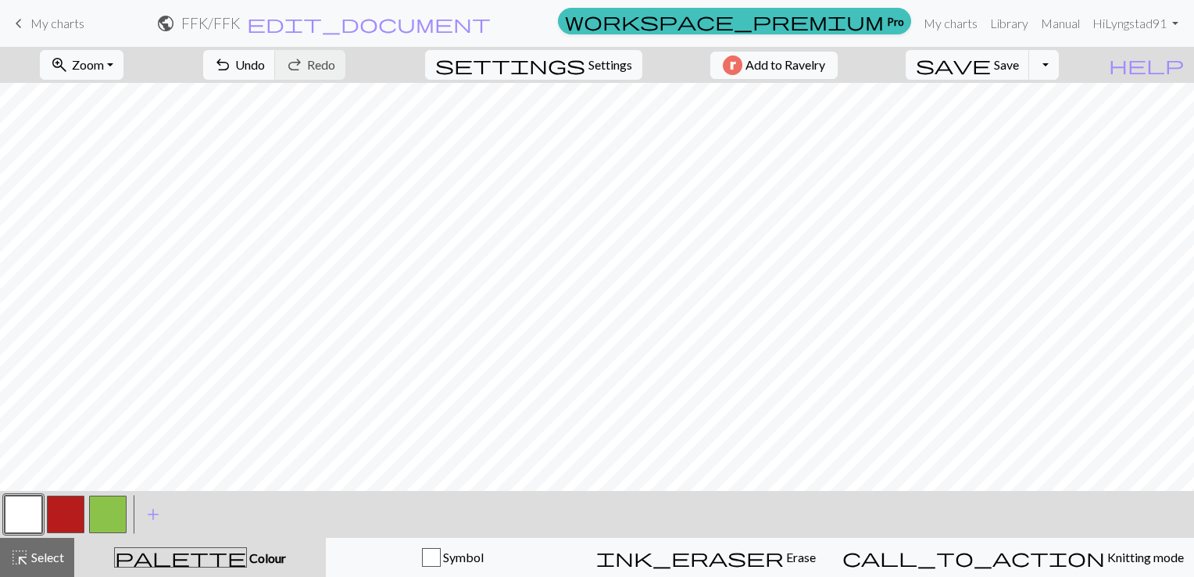
click at [63, 506] on button "button" at bounding box center [66, 514] width 38 height 38
click at [19, 505] on button "button" at bounding box center [24, 514] width 38 height 38
drag, startPoint x: 101, startPoint y: 513, endPoint x: 102, endPoint y: 520, distance: 8.0
click at [102, 520] on button "button" at bounding box center [108, 514] width 38 height 38
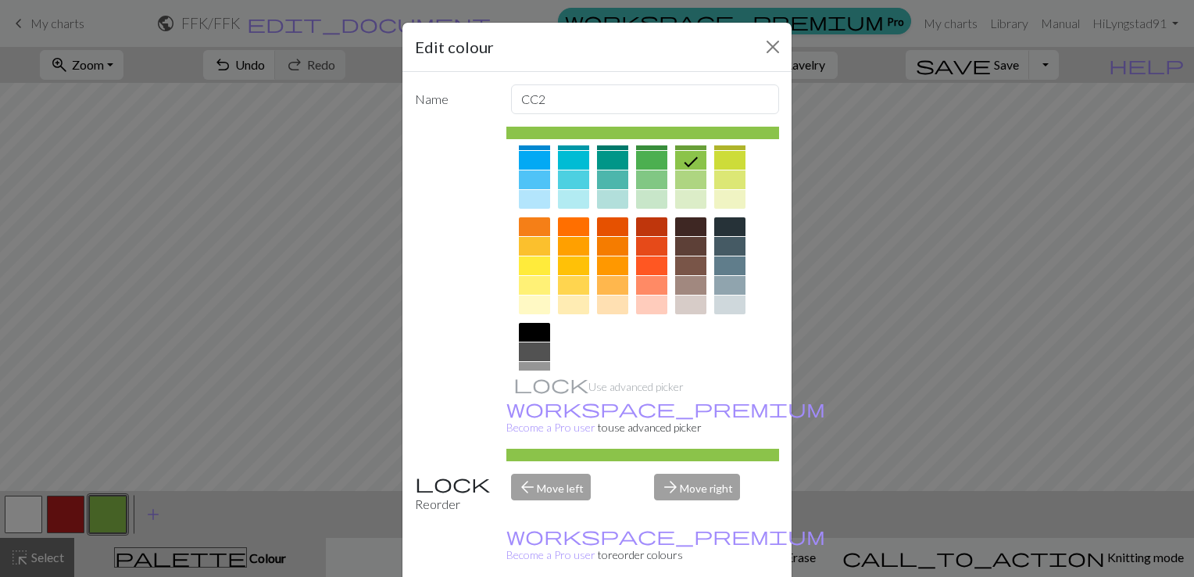
scroll to position [156, 0]
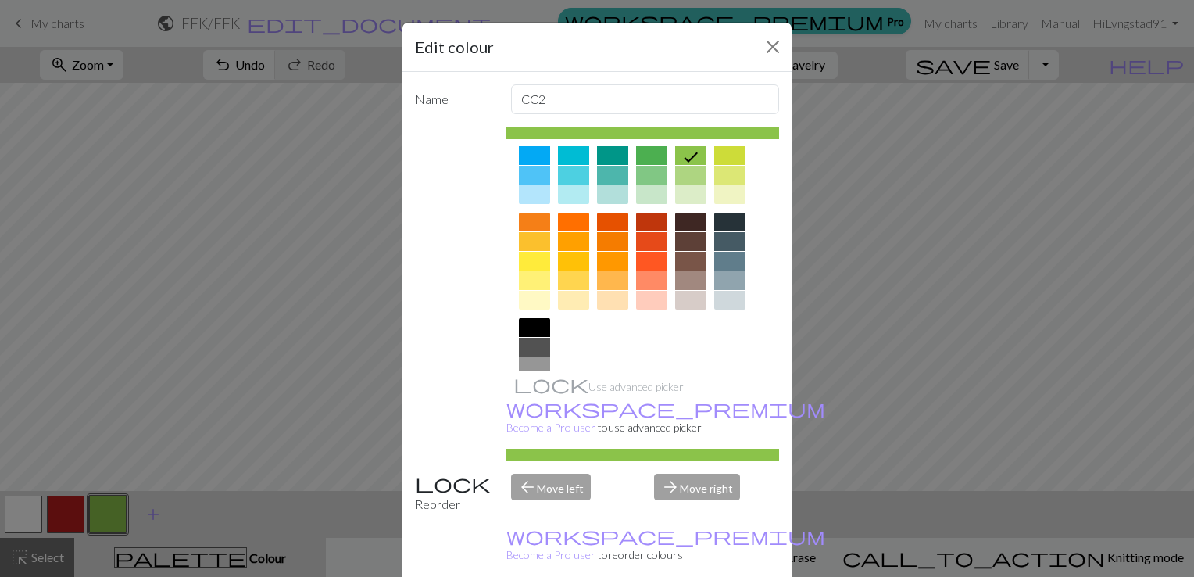
click at [684, 223] on div at bounding box center [690, 222] width 31 height 19
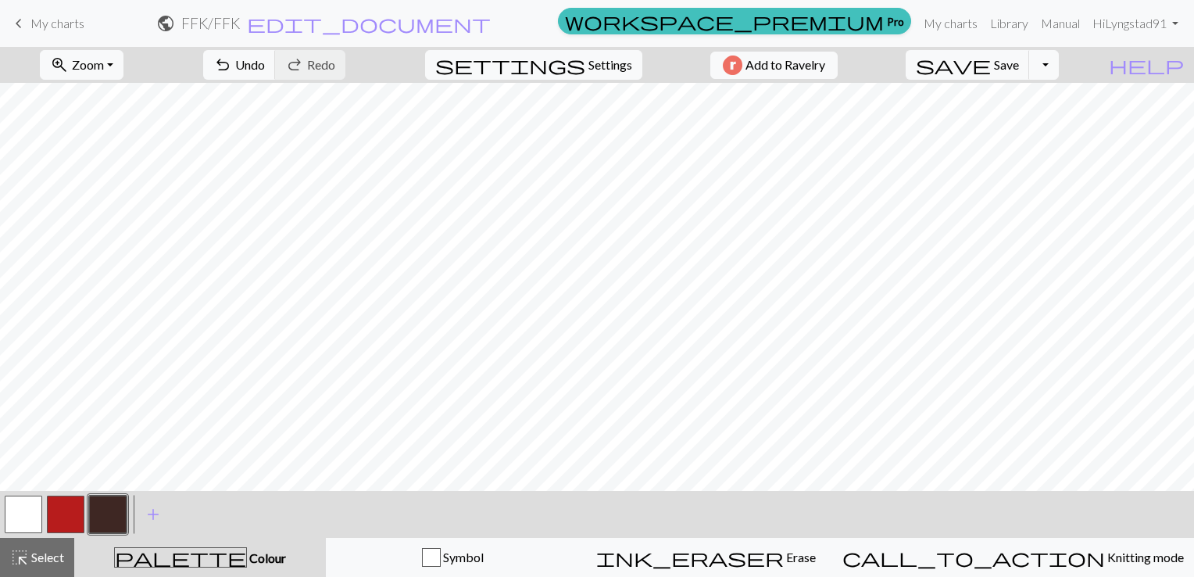
drag, startPoint x: 63, startPoint y: 522, endPoint x: 108, endPoint y: 492, distance: 54.2
click at [63, 520] on button "button" at bounding box center [66, 514] width 38 height 38
drag, startPoint x: 20, startPoint y: 515, endPoint x: 43, endPoint y: 493, distance: 32.1
click at [20, 513] on button "button" at bounding box center [24, 514] width 38 height 38
click at [119, 514] on button "button" at bounding box center [108, 514] width 38 height 38
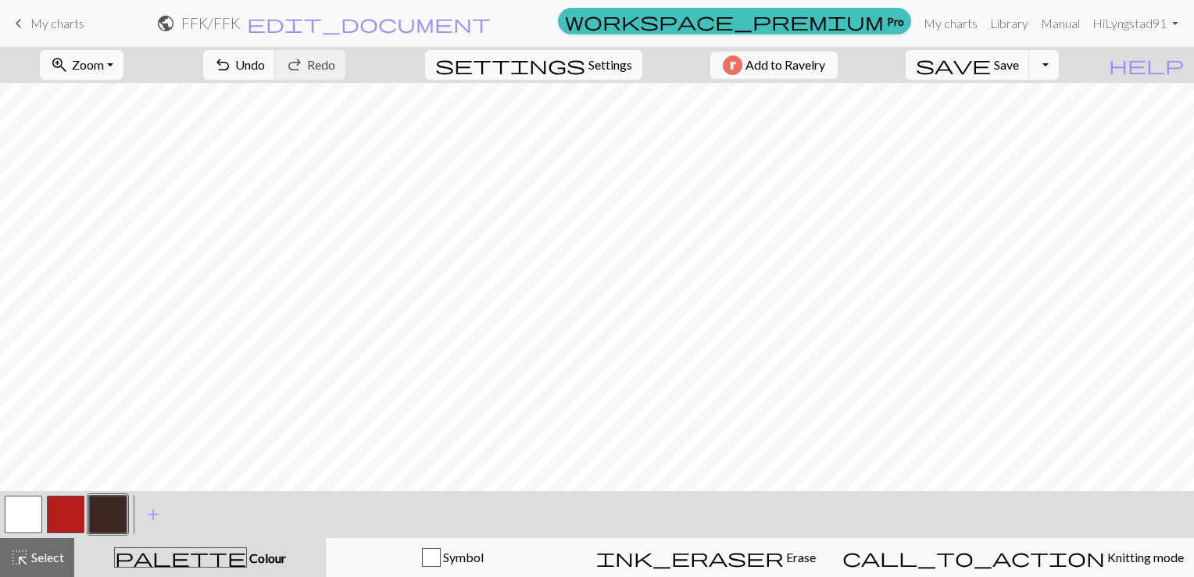
click at [31, 522] on button "button" at bounding box center [24, 514] width 38 height 38
click at [97, 511] on button "button" at bounding box center [108, 514] width 38 height 38
click at [9, 509] on button "button" at bounding box center [24, 514] width 38 height 38
drag, startPoint x: 55, startPoint y: 510, endPoint x: 84, endPoint y: 492, distance: 34.0
click at [63, 506] on button "button" at bounding box center [66, 514] width 38 height 38
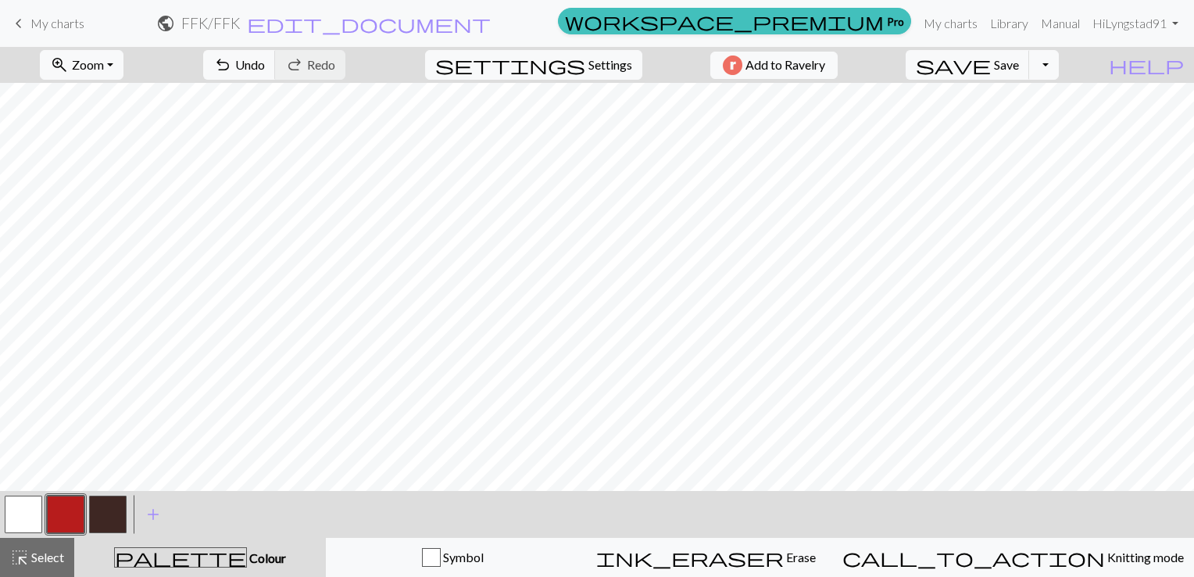
drag, startPoint x: 95, startPoint y: 520, endPoint x: 102, endPoint y: 527, distance: 8.8
click at [96, 521] on button "button" at bounding box center [108, 514] width 38 height 38
click at [97, 520] on button "button" at bounding box center [108, 514] width 38 height 38
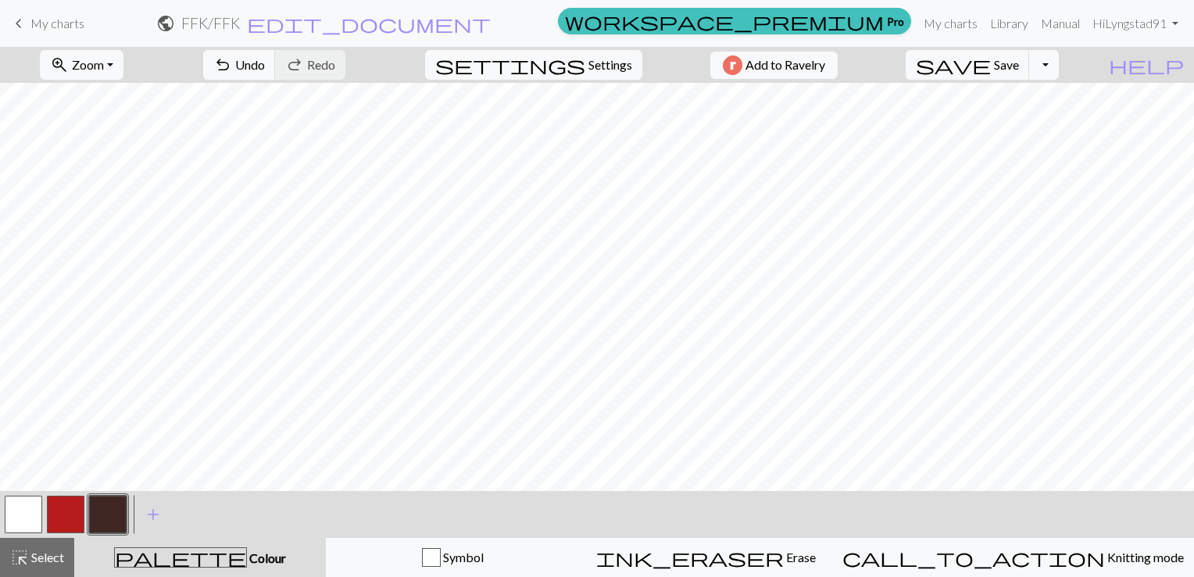
drag, startPoint x: 20, startPoint y: 511, endPoint x: 54, endPoint y: 494, distance: 38.4
click at [20, 511] on button "button" at bounding box center [24, 514] width 38 height 38
click at [99, 514] on button "button" at bounding box center [108, 514] width 38 height 38
click at [62, 516] on button "button" at bounding box center [66, 514] width 38 height 38
drag, startPoint x: 43, startPoint y: 517, endPoint x: 44, endPoint y: 502, distance: 14.9
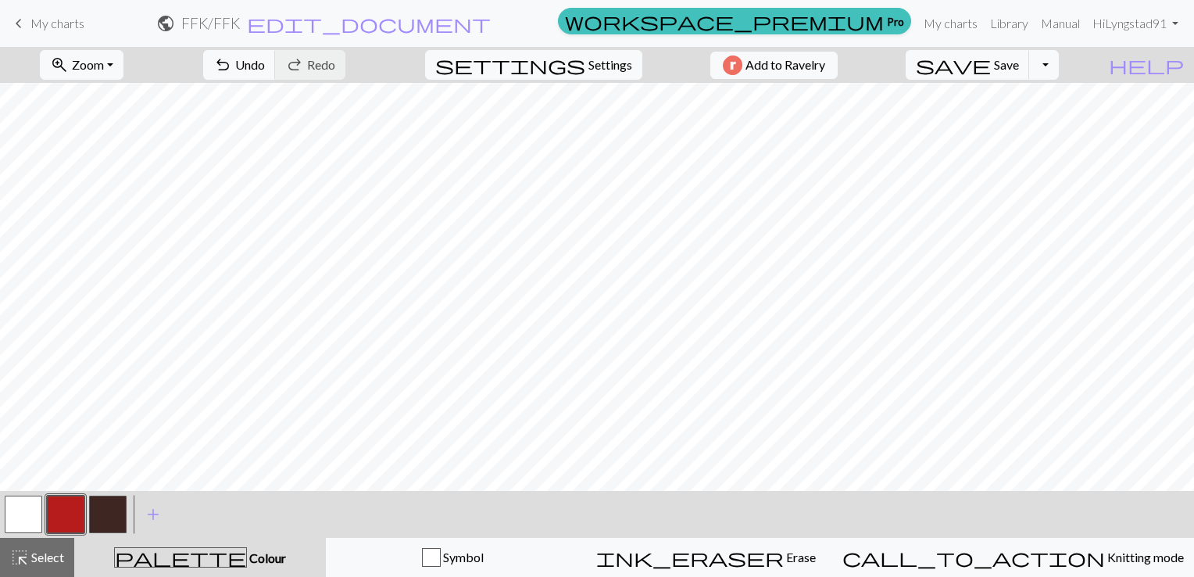
click at [43, 516] on div at bounding box center [23, 514] width 42 height 42
drag, startPoint x: 27, startPoint y: 515, endPoint x: 55, endPoint y: 495, distance: 34.9
click at [29, 513] on button "button" at bounding box center [24, 514] width 38 height 38
click at [68, 518] on button "button" at bounding box center [66, 514] width 38 height 38
click at [102, 511] on button "button" at bounding box center [108, 514] width 38 height 38
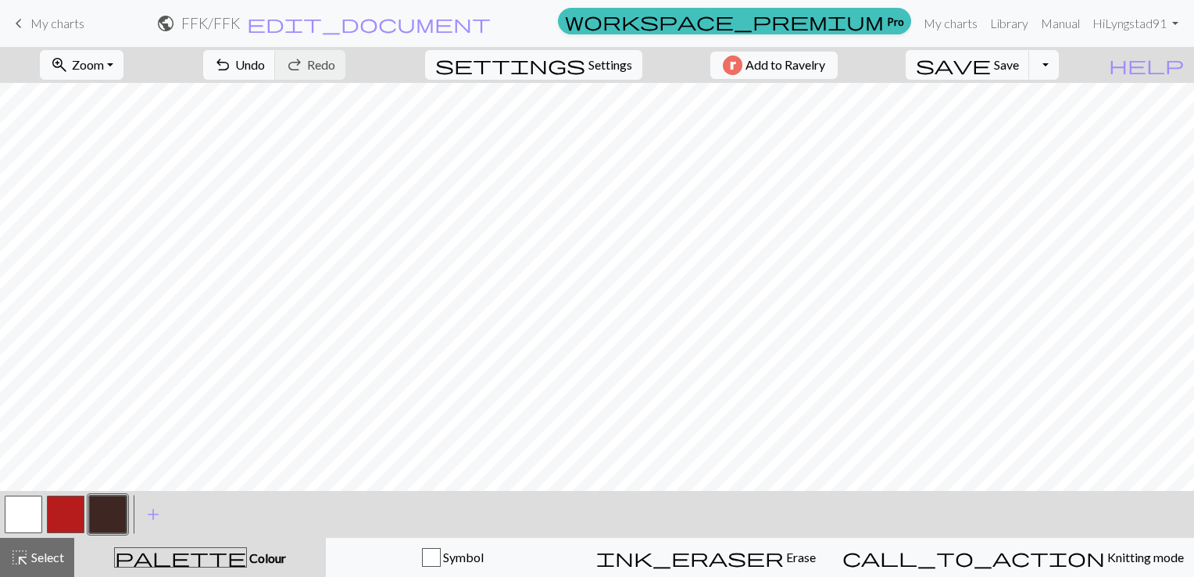
click at [124, 504] on button "button" at bounding box center [108, 514] width 38 height 38
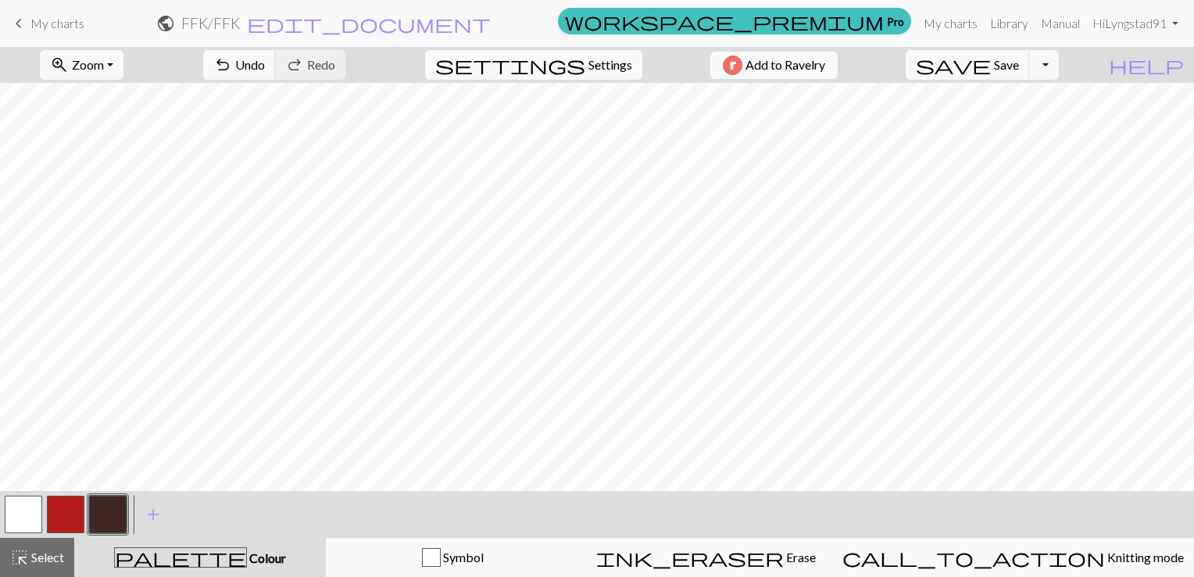
drag, startPoint x: 34, startPoint y: 514, endPoint x: 47, endPoint y: 506, distance: 15.8
click at [34, 514] on button "button" at bounding box center [24, 514] width 38 height 38
click at [107, 508] on button "button" at bounding box center [108, 514] width 38 height 38
click at [21, 516] on button "button" at bounding box center [24, 514] width 38 height 38
click at [77, 510] on button "button" at bounding box center [66, 514] width 38 height 38
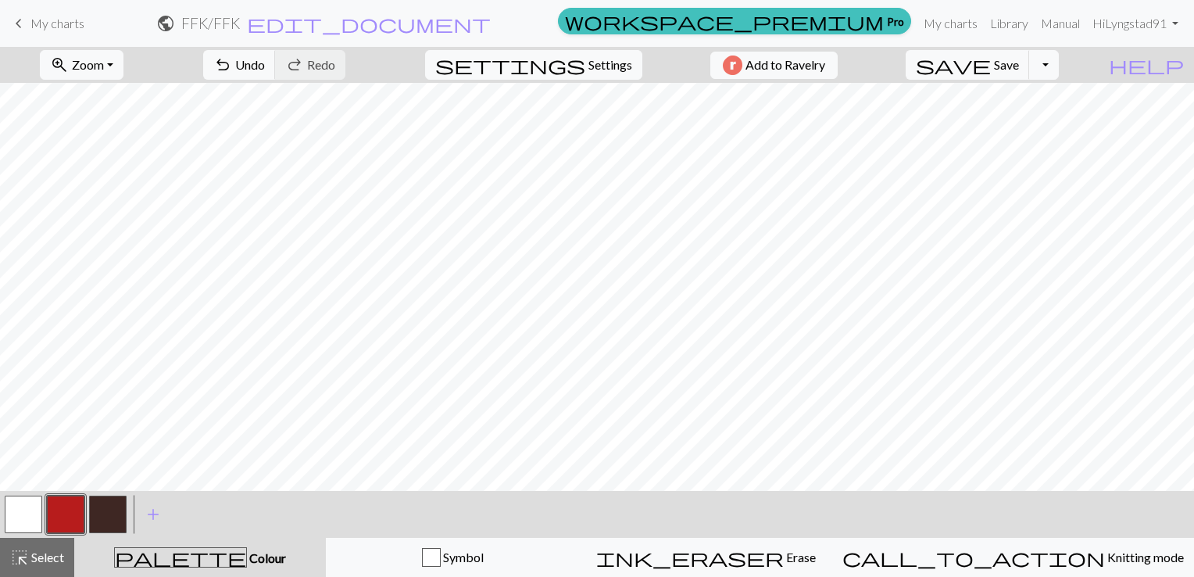
click at [28, 514] on button "button" at bounding box center [24, 514] width 38 height 38
click at [60, 508] on button "button" at bounding box center [66, 514] width 38 height 38
click at [26, 509] on button "button" at bounding box center [24, 514] width 38 height 38
click at [56, 513] on button "button" at bounding box center [66, 514] width 38 height 38
click at [16, 511] on button "button" at bounding box center [24, 514] width 38 height 38
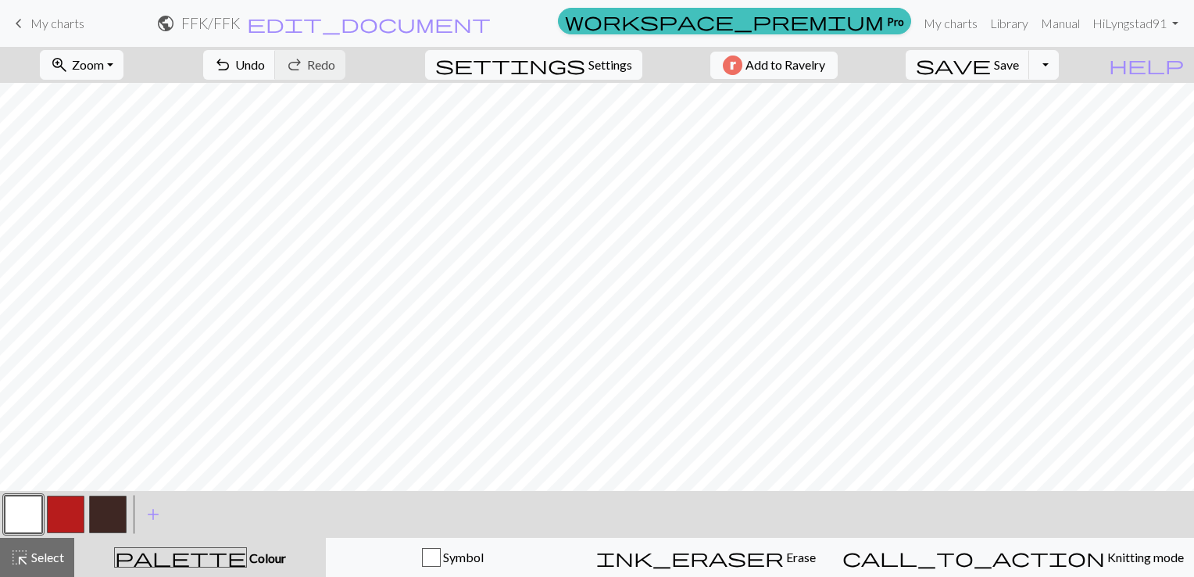
click at [69, 506] on button "button" at bounding box center [66, 514] width 38 height 38
click at [576, 68] on button "settings Settings" at bounding box center [533, 65] width 217 height 30
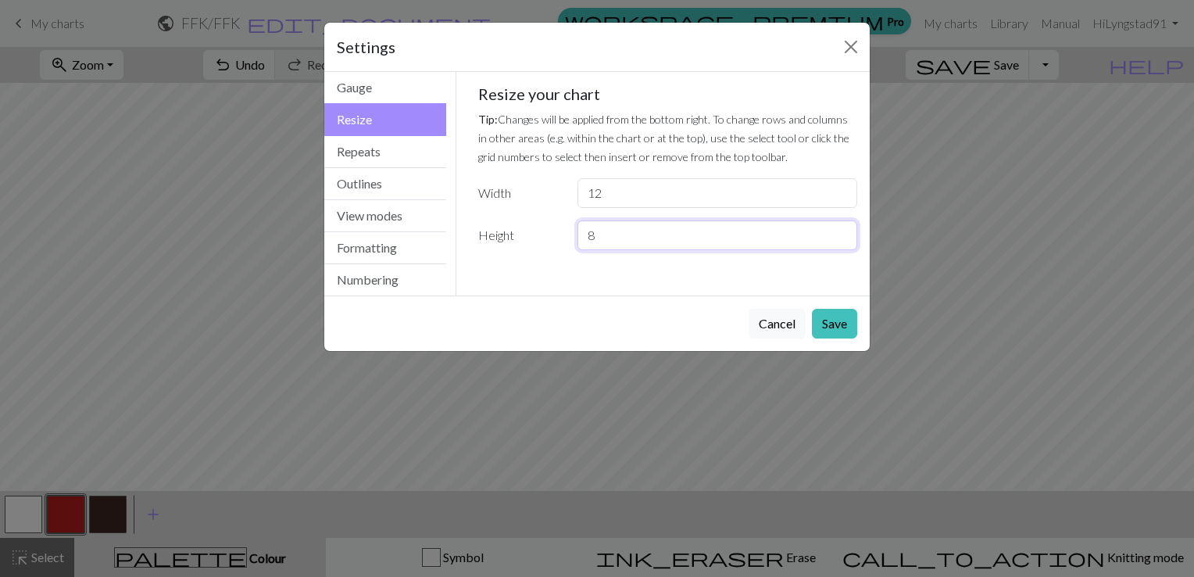
click at [677, 233] on input "8" at bounding box center [717, 235] width 280 height 30
type input "13"
click at [659, 197] on input "12" at bounding box center [717, 193] width 280 height 30
type input "1"
type input "26"
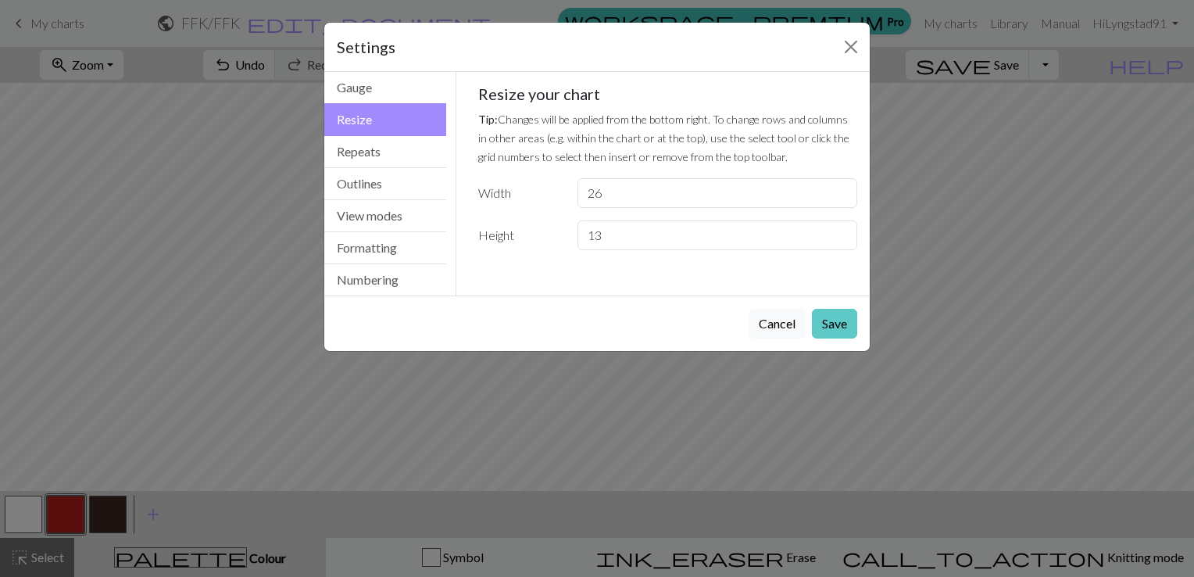
click at [851, 315] on button "Save" at bounding box center [834, 324] width 45 height 30
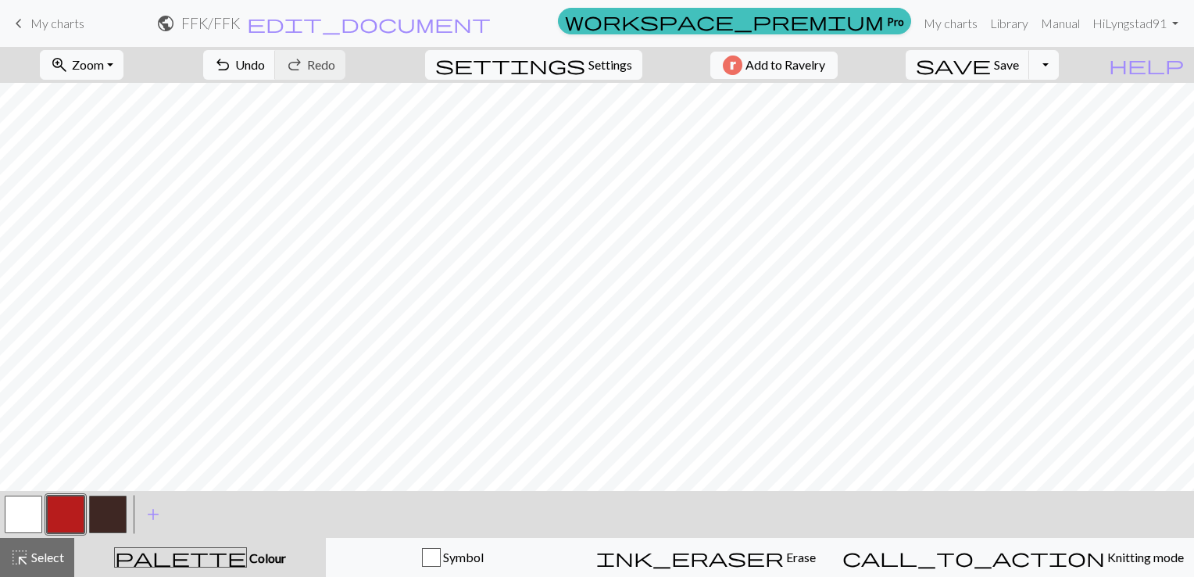
click at [0, 507] on div "< > add Add a colour" at bounding box center [597, 514] width 1194 height 47
click at [24, 517] on button "button" at bounding box center [24, 514] width 38 height 38
click at [84, 514] on button "button" at bounding box center [66, 514] width 38 height 38
click at [84, 511] on button "button" at bounding box center [66, 514] width 38 height 38
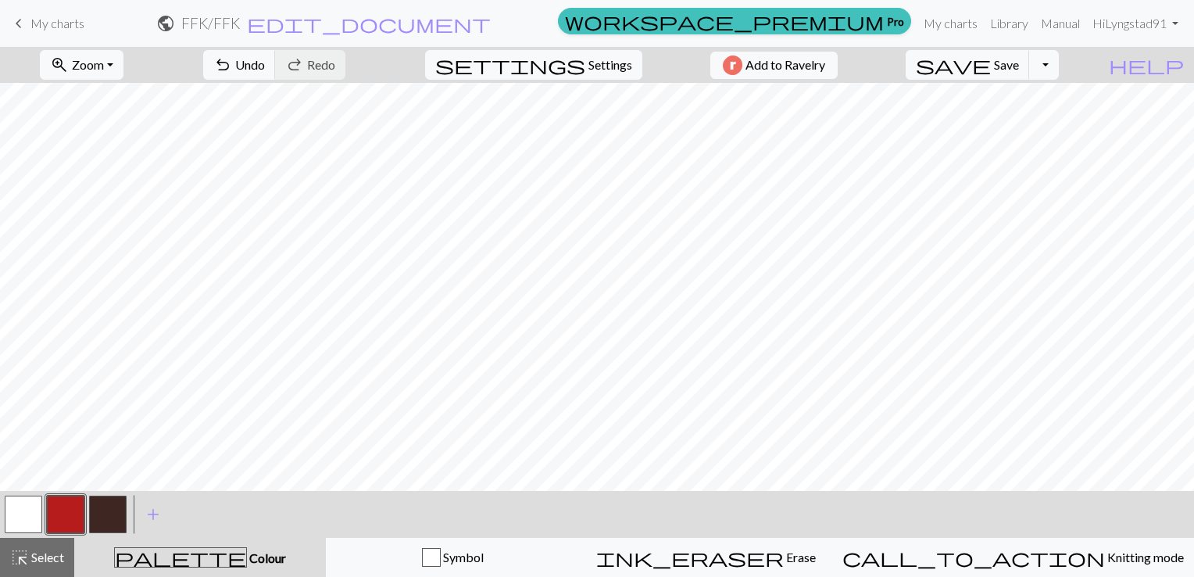
drag, startPoint x: 19, startPoint y: 517, endPoint x: 90, endPoint y: 498, distance: 73.7
click at [22, 517] on button "button" at bounding box center [24, 514] width 38 height 38
click at [64, 511] on button "button" at bounding box center [66, 514] width 38 height 38
drag, startPoint x: 27, startPoint y: 509, endPoint x: 45, endPoint y: 492, distance: 24.9
click at [31, 504] on button "button" at bounding box center [24, 514] width 38 height 38
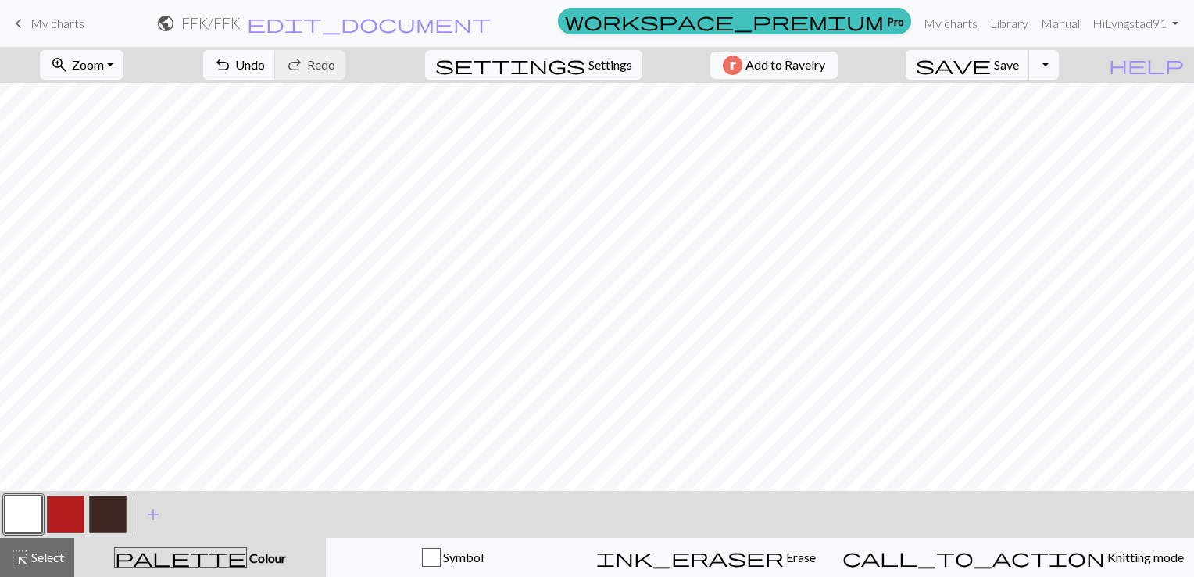
click at [69, 505] on button "button" at bounding box center [66, 514] width 38 height 38
drag, startPoint x: 25, startPoint y: 515, endPoint x: 41, endPoint y: 498, distance: 23.2
click at [25, 514] on button "button" at bounding box center [24, 514] width 38 height 38
click at [63, 520] on button "button" at bounding box center [66, 514] width 38 height 38
click at [3, 506] on div at bounding box center [23, 514] width 42 height 42
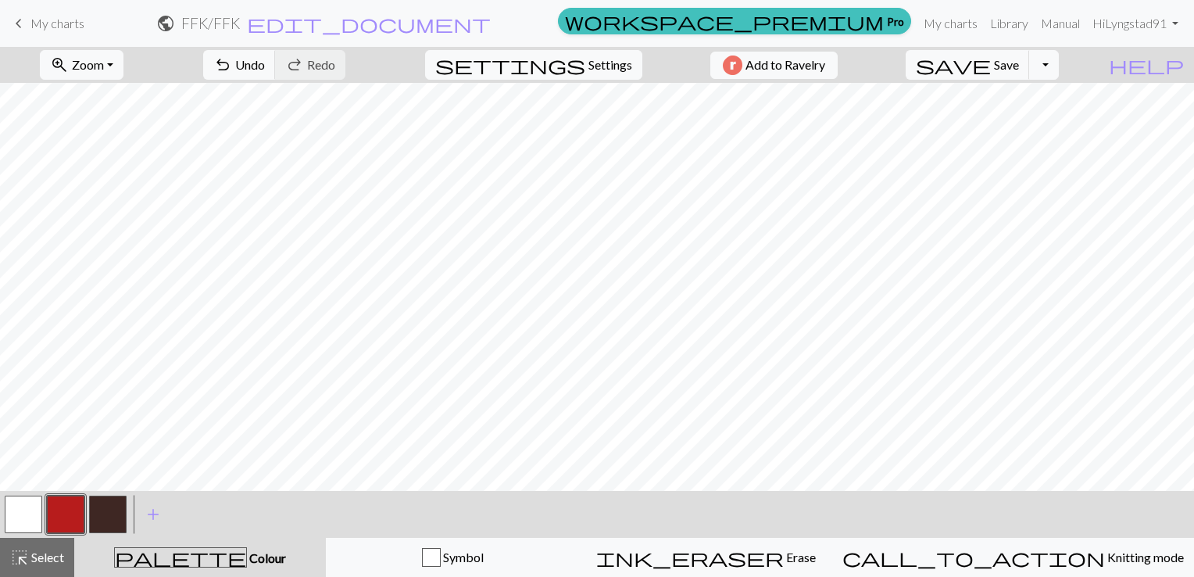
click at [19, 513] on button "button" at bounding box center [24, 514] width 38 height 38
click at [56, 509] on button "button" at bounding box center [66, 514] width 38 height 38
click at [12, 509] on button "button" at bounding box center [24, 514] width 38 height 38
click at [53, 511] on button "button" at bounding box center [66, 514] width 38 height 38
drag, startPoint x: 31, startPoint y: 517, endPoint x: 48, endPoint y: 495, distance: 28.0
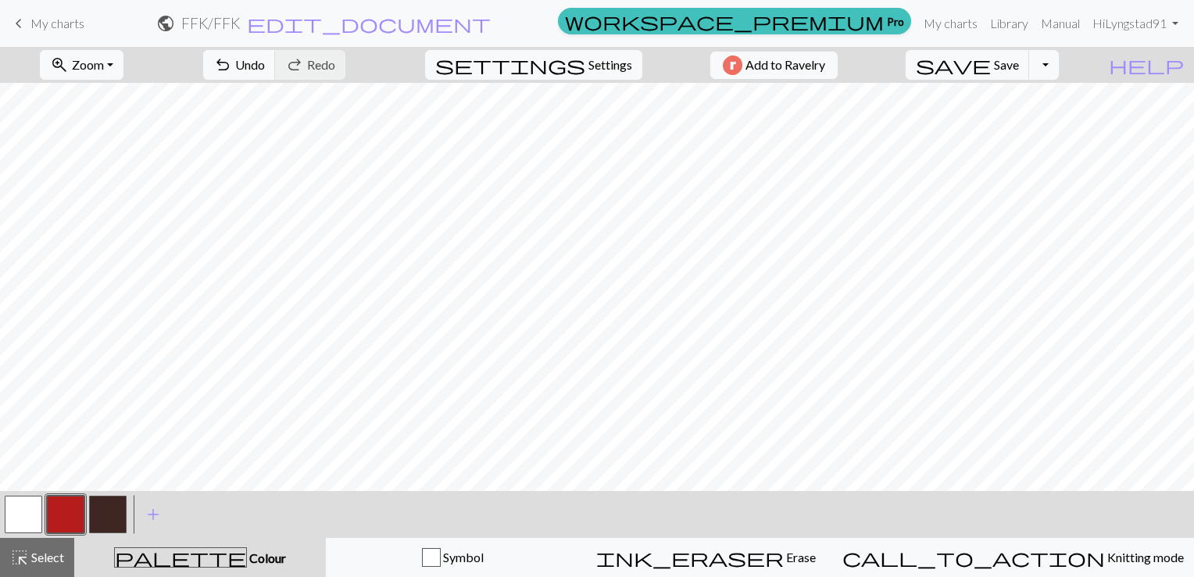
click at [30, 517] on button "button" at bounding box center [24, 514] width 38 height 38
click at [57, 516] on button "button" at bounding box center [66, 514] width 38 height 38
drag, startPoint x: 27, startPoint y: 503, endPoint x: 33, endPoint y: 497, distance: 8.8
click at [29, 501] on button "button" at bounding box center [24, 514] width 38 height 38
click at [56, 510] on button "button" at bounding box center [66, 514] width 38 height 38
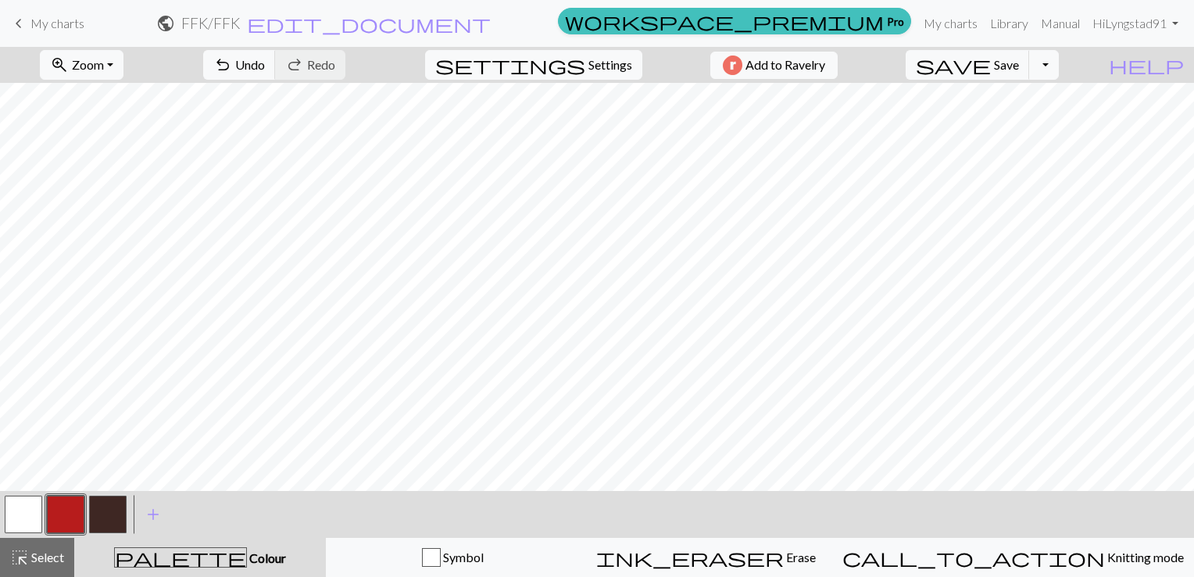
drag, startPoint x: 18, startPoint y: 517, endPoint x: 56, endPoint y: 493, distance: 45.3
click at [26, 511] on button "button" at bounding box center [24, 514] width 38 height 38
drag, startPoint x: 80, startPoint y: 508, endPoint x: 81, endPoint y: 491, distance: 16.5
click at [79, 507] on button "button" at bounding box center [66, 514] width 38 height 38
click at [60, 511] on button "button" at bounding box center [66, 514] width 38 height 38
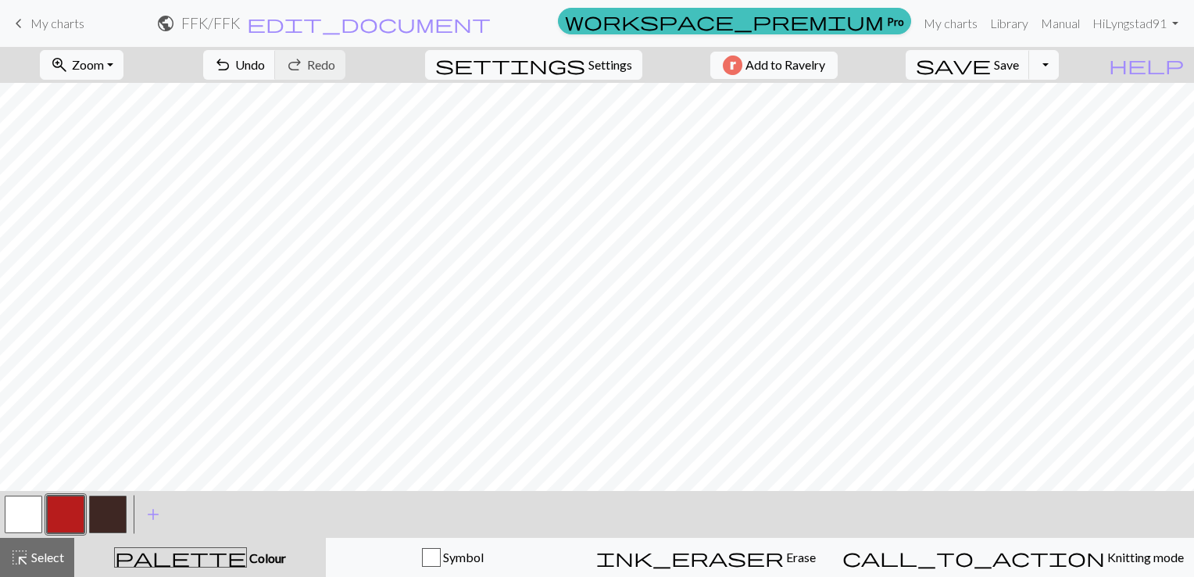
click at [39, 522] on button "button" at bounding box center [24, 514] width 38 height 38
click at [73, 512] on button "button" at bounding box center [66, 514] width 38 height 38
click at [27, 517] on button "button" at bounding box center [24, 514] width 38 height 38
click at [65, 511] on button "button" at bounding box center [66, 514] width 38 height 38
click at [31, 521] on button "button" at bounding box center [24, 514] width 38 height 38
